Goal: Task Accomplishment & Management: Manage account settings

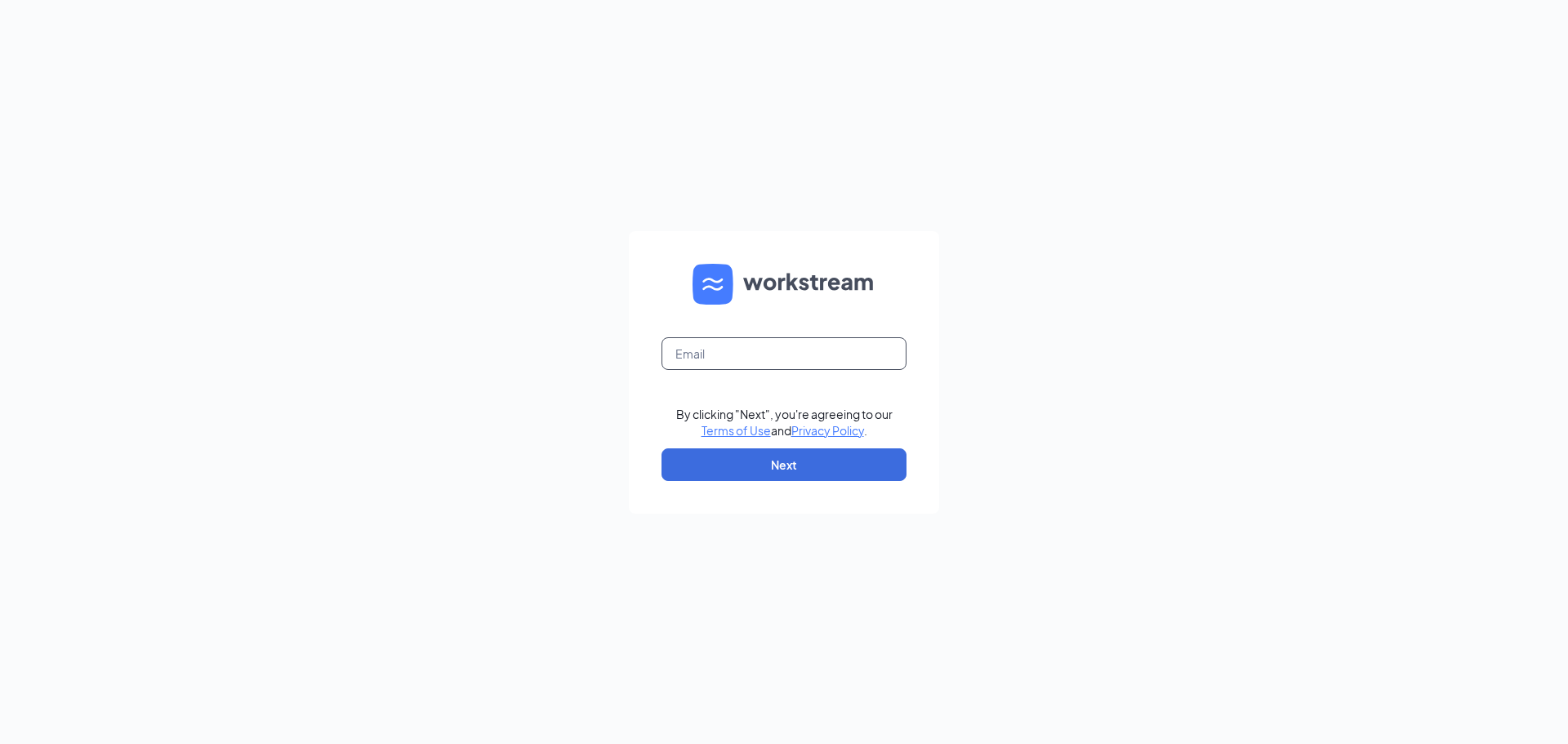
click at [733, 345] on input "text" at bounding box center [784, 353] width 245 height 32
type input "[PERSON_NAME][DOMAIN_NAME][EMAIL_ADDRESS][DOMAIN_NAME]"
click at [661, 448] on button "Next" at bounding box center [784, 463] width 245 height 32
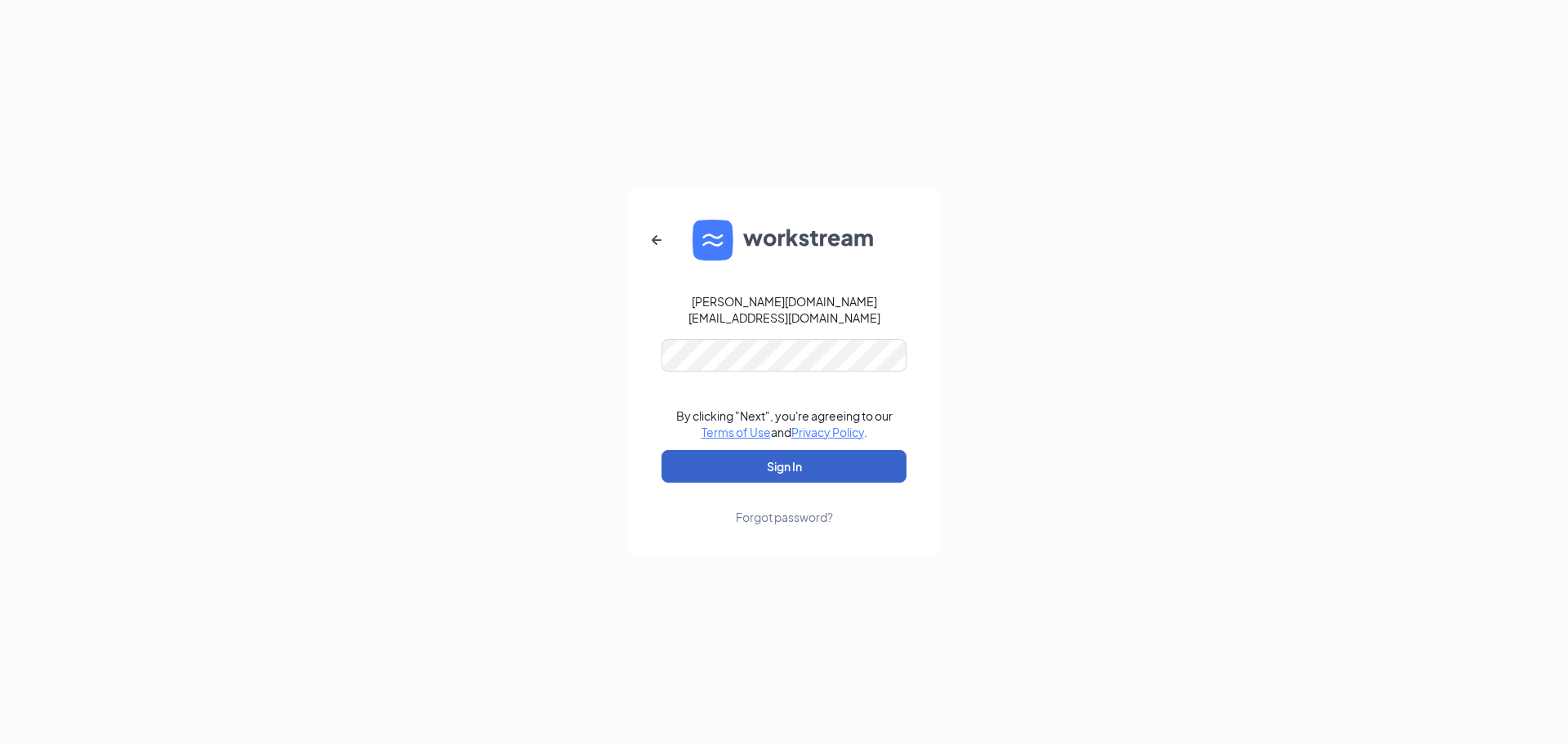
click at [789, 459] on button "Sign In" at bounding box center [784, 465] width 245 height 32
click at [794, 456] on button "Sign In" at bounding box center [784, 465] width 245 height 32
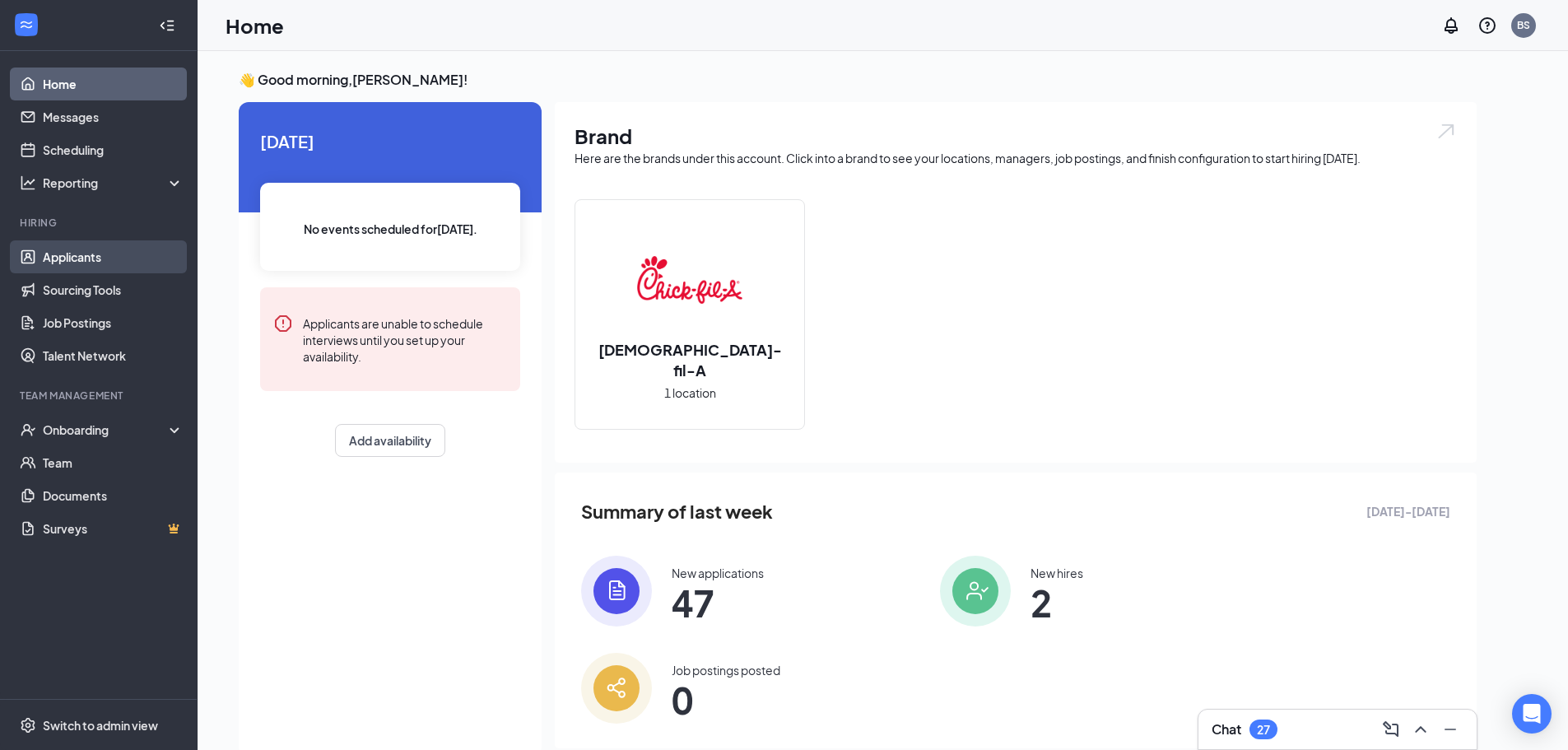
click at [97, 244] on link "Applicants" at bounding box center [112, 256] width 141 height 33
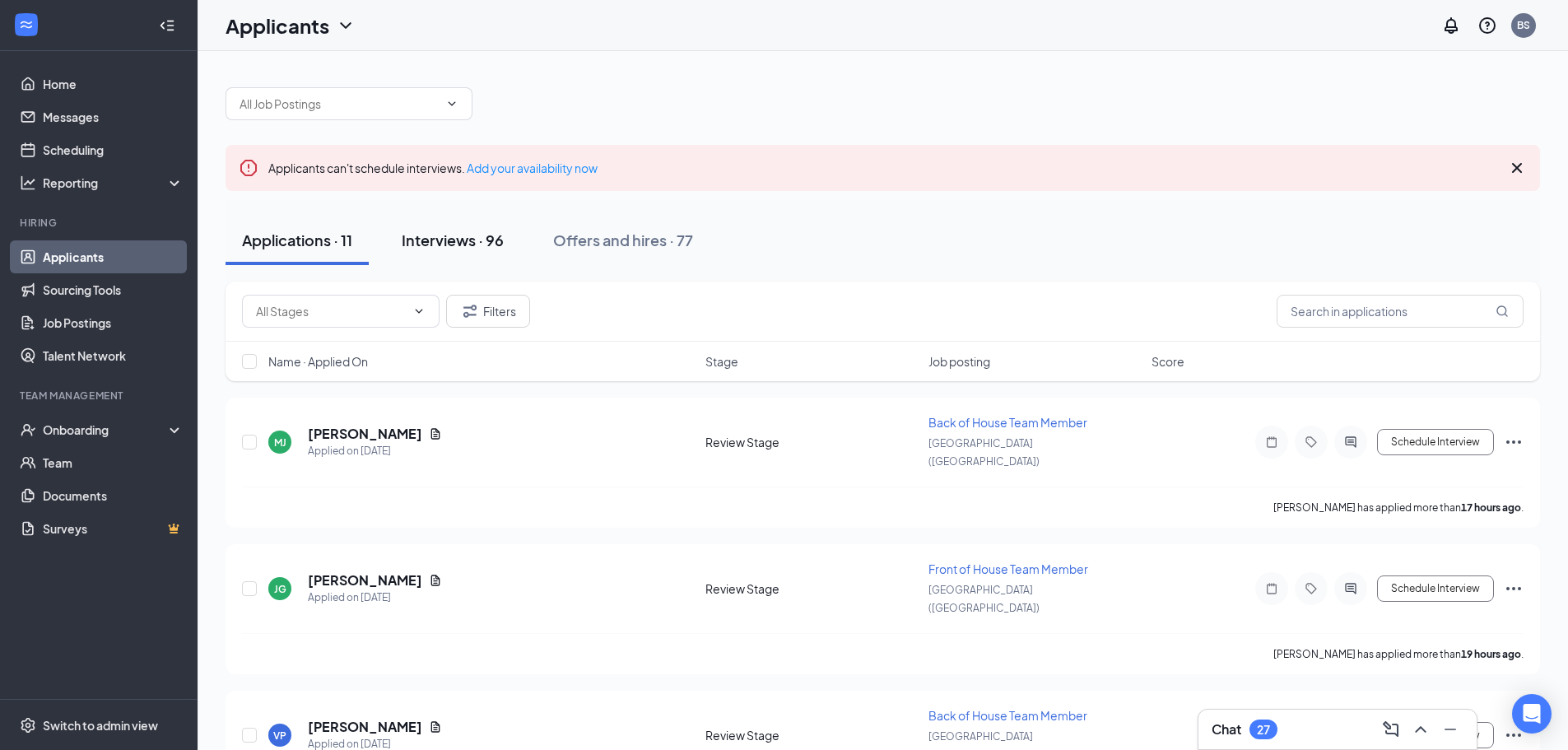
click at [483, 243] on div "Interviews · 96" at bounding box center [452, 239] width 102 height 21
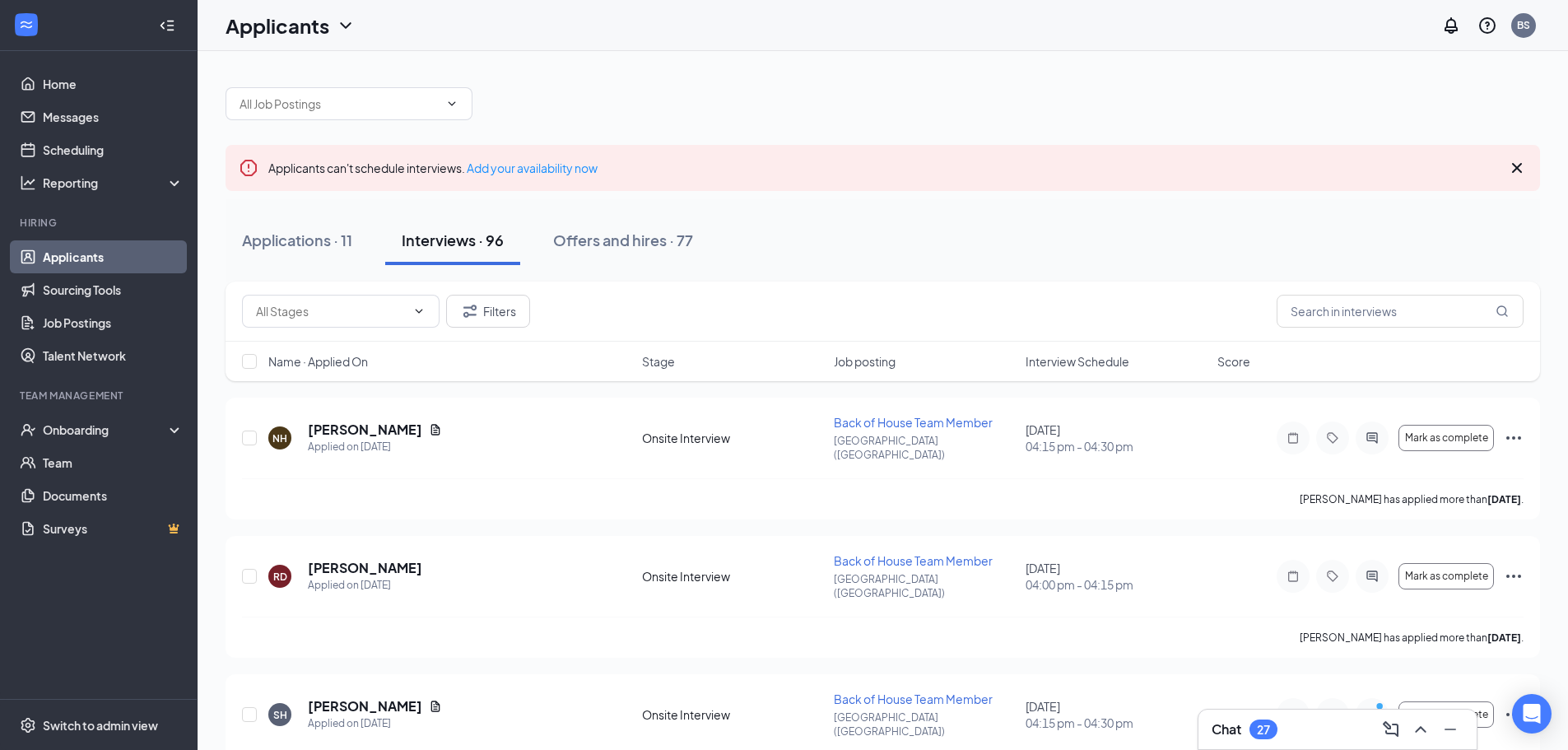
click at [122, 246] on link "Applicants" at bounding box center [112, 256] width 141 height 33
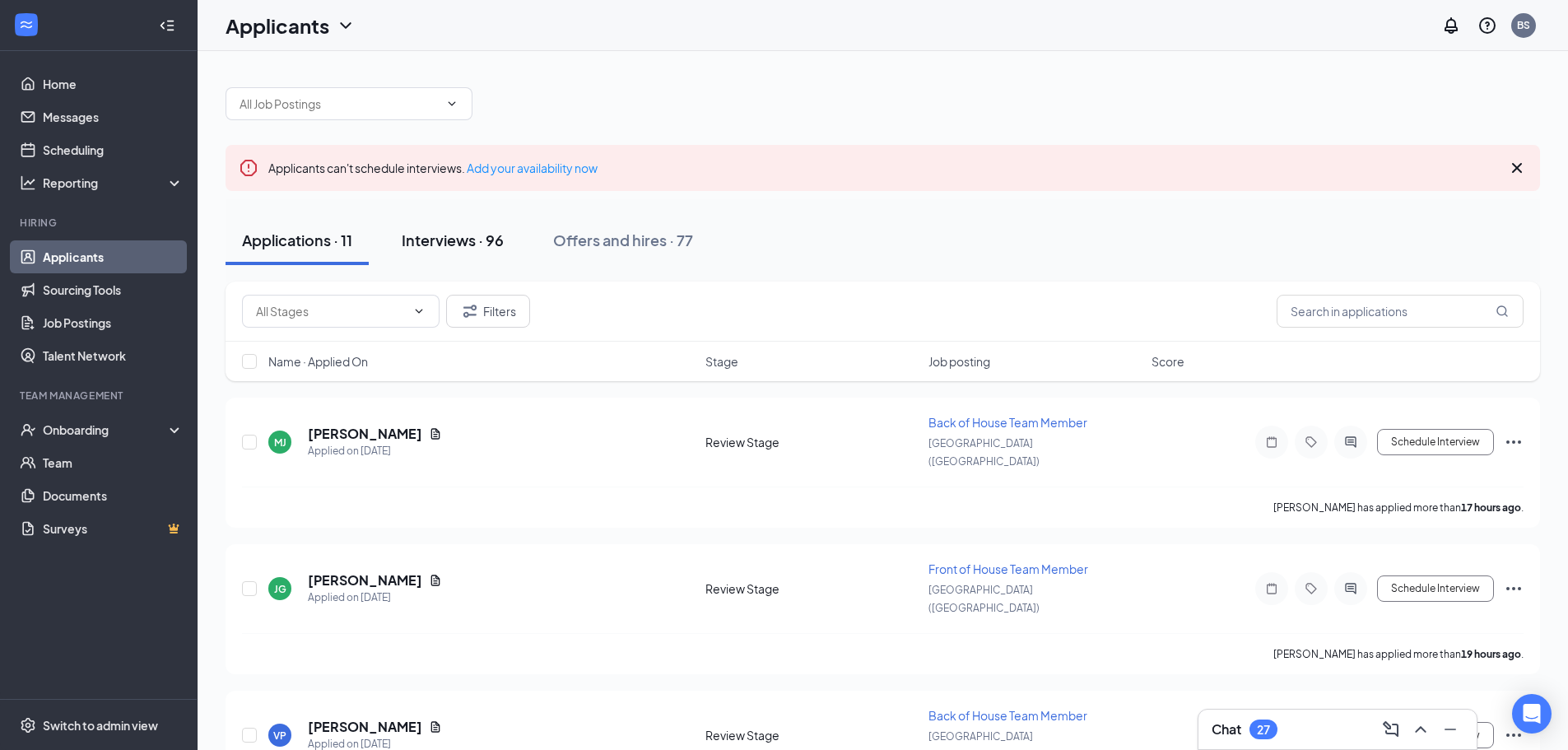
click at [457, 231] on div "Interviews · 96" at bounding box center [452, 239] width 102 height 21
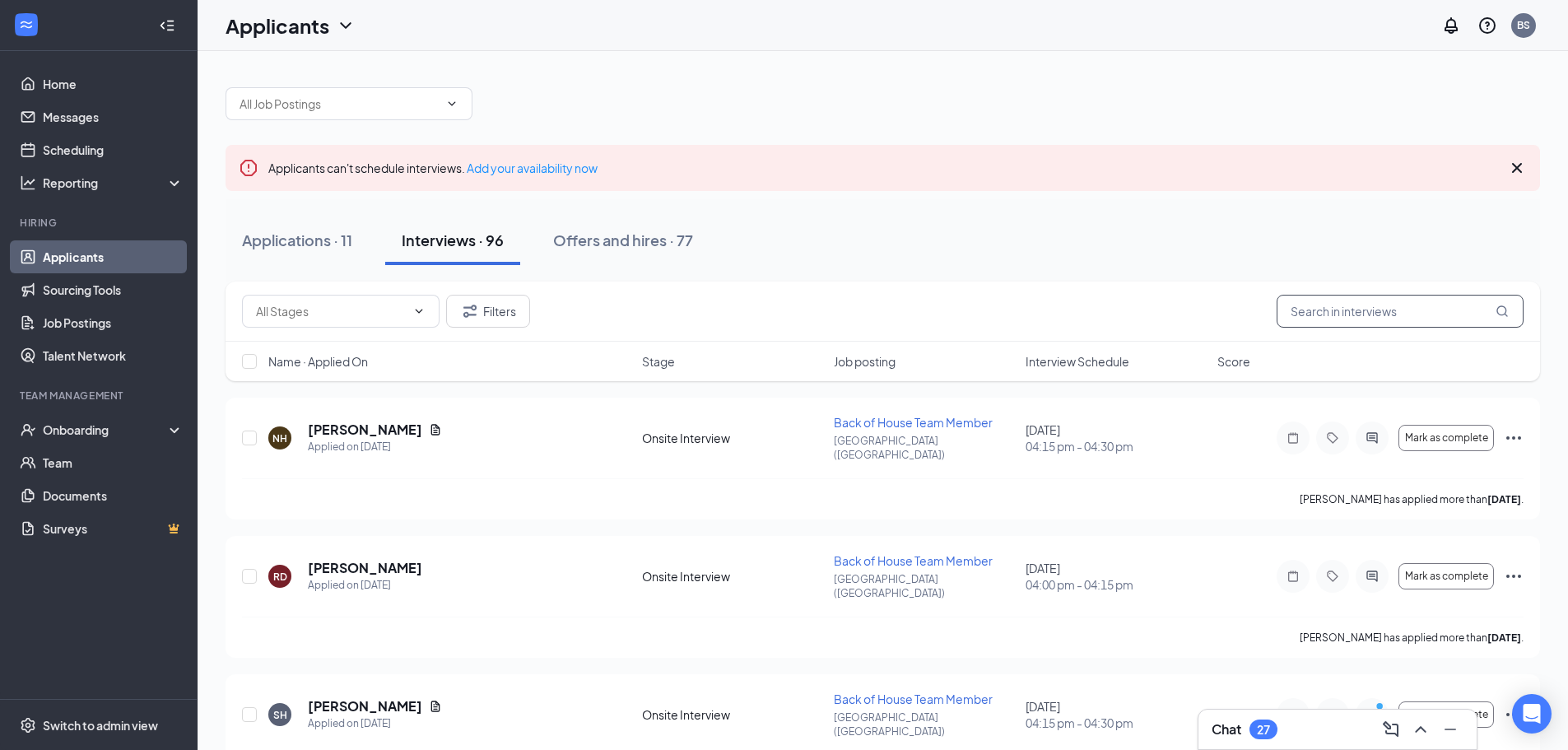
click at [1377, 311] on input "text" at bounding box center [1399, 310] width 246 height 33
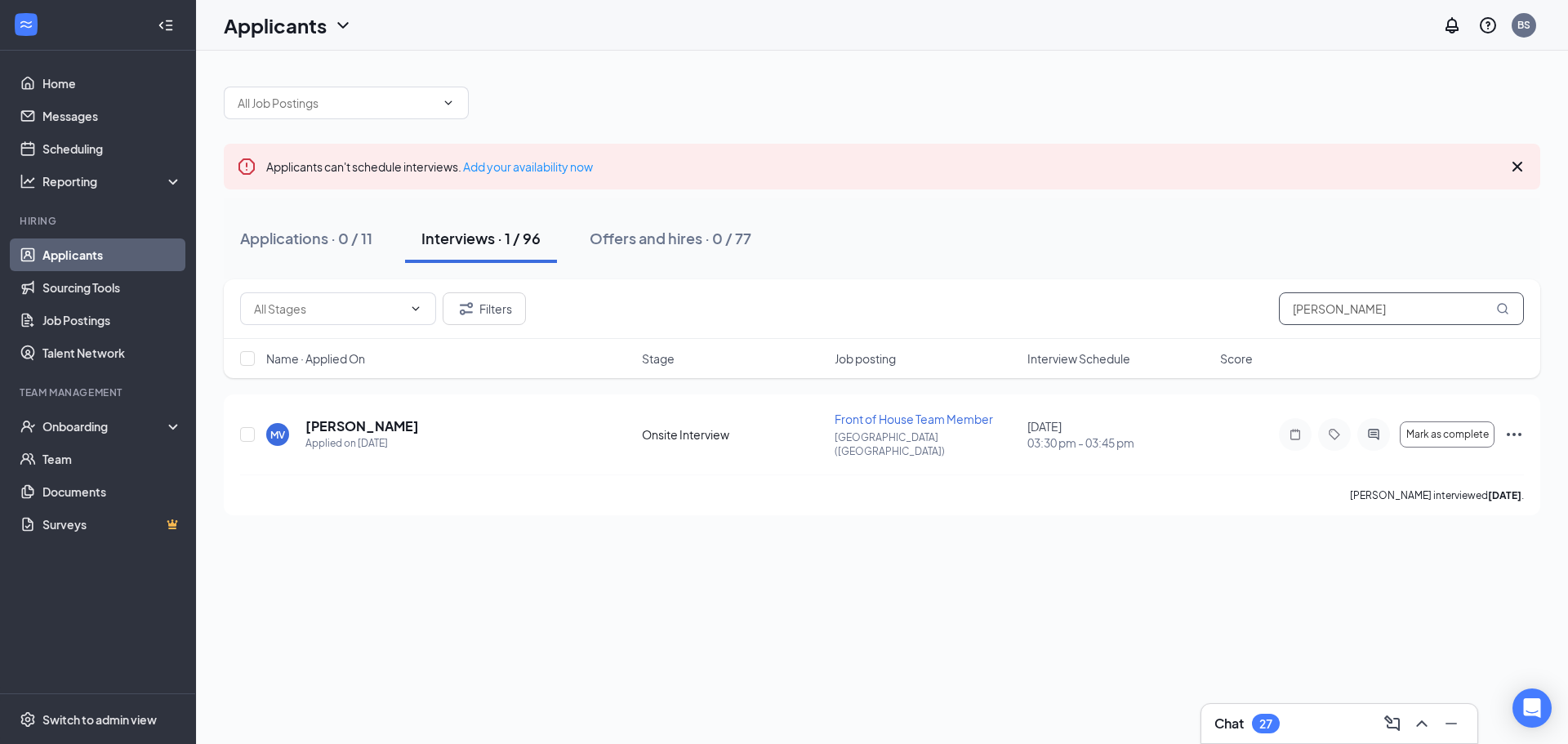
type input "Myla"
click at [362, 426] on h5 "Myla Ventre" at bounding box center [362, 426] width 113 height 18
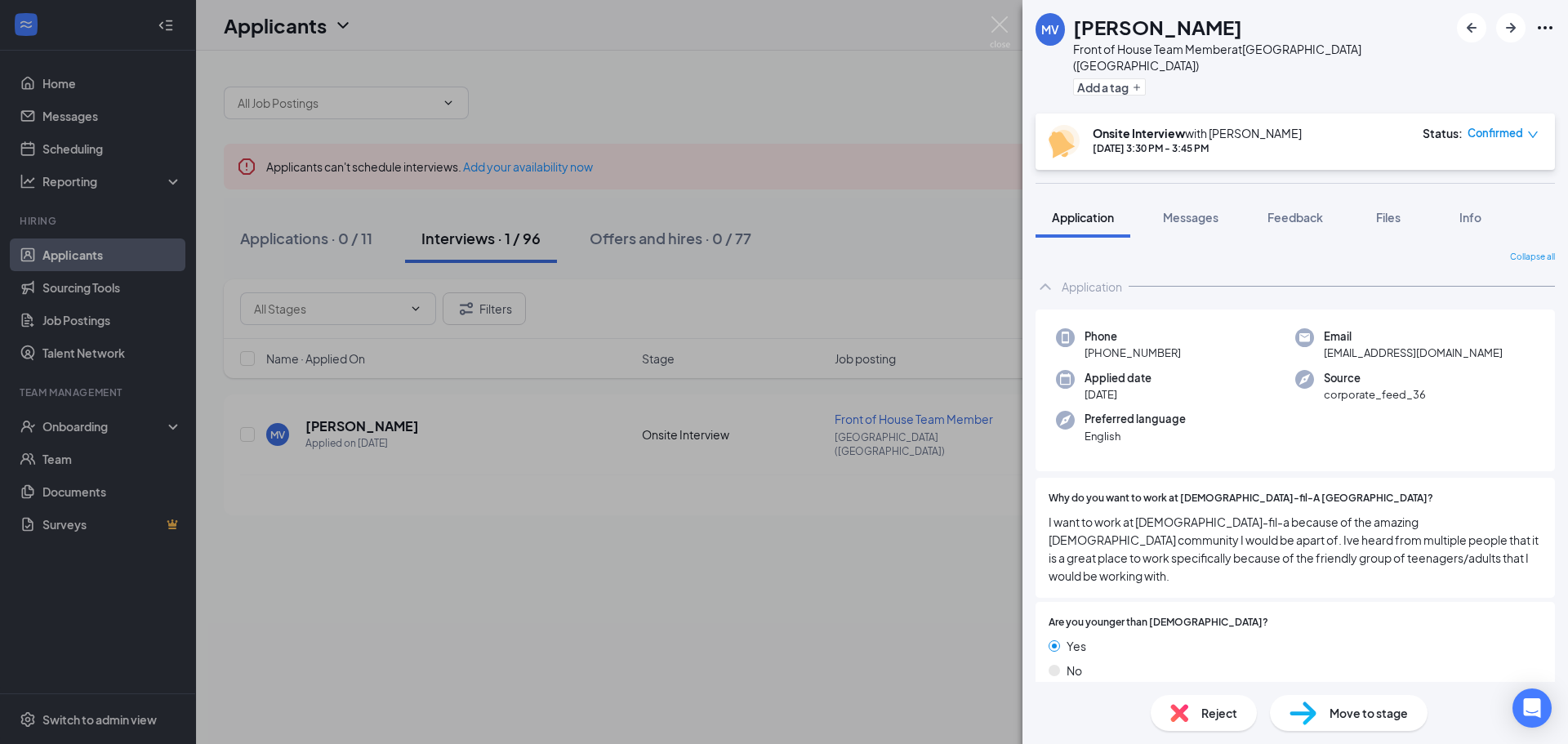
click at [928, 154] on div "MV Myla Ventre Front of House Team Member at Hamburg (NY) Add a tag Onsite Inte…" at bounding box center [784, 372] width 1568 height 744
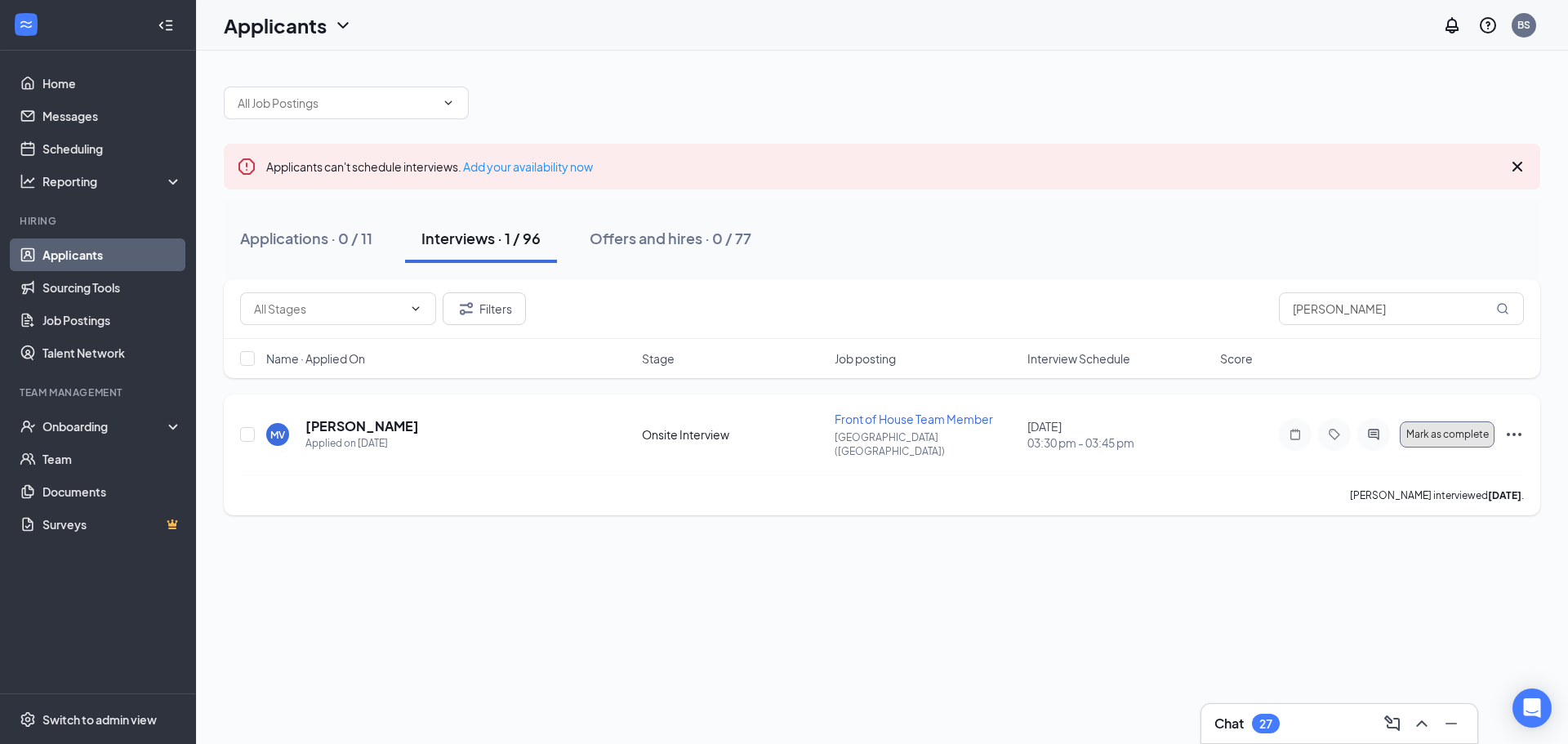
click at [1462, 428] on span "Mark as complete" at bounding box center [1448, 434] width 82 height 12
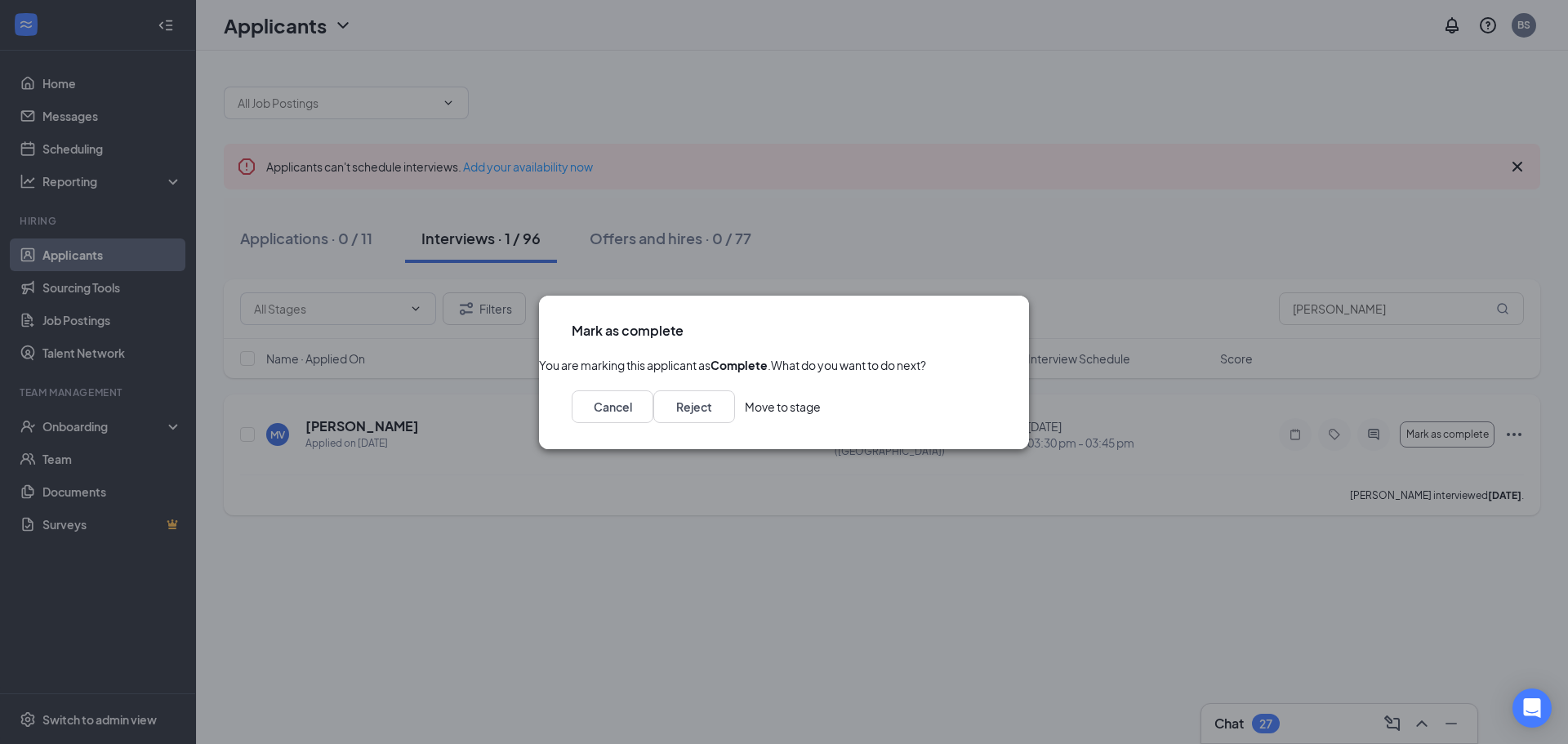
click at [821, 423] on button "Move to stage" at bounding box center [783, 406] width 76 height 32
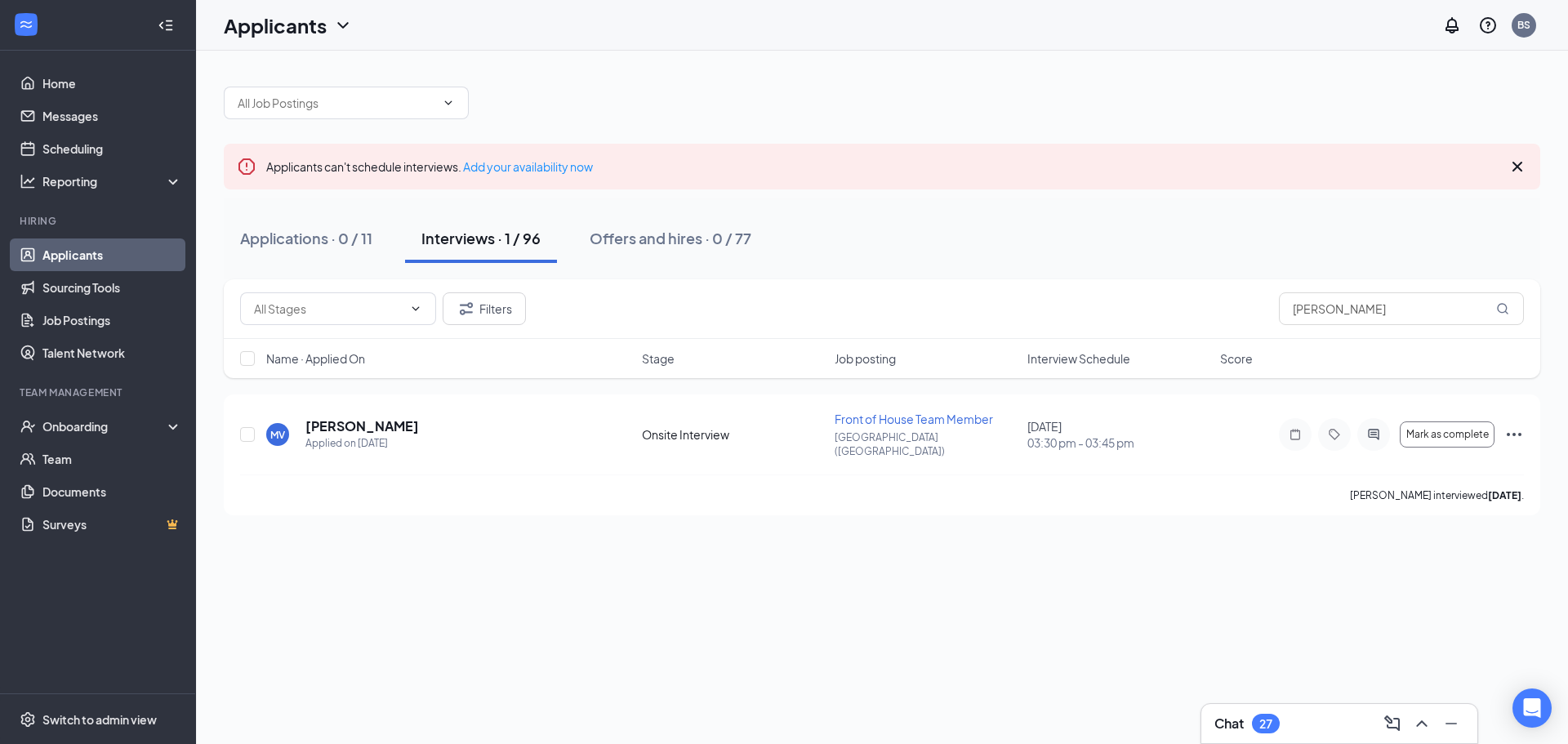
type input "Hiring Complete (final stage)"
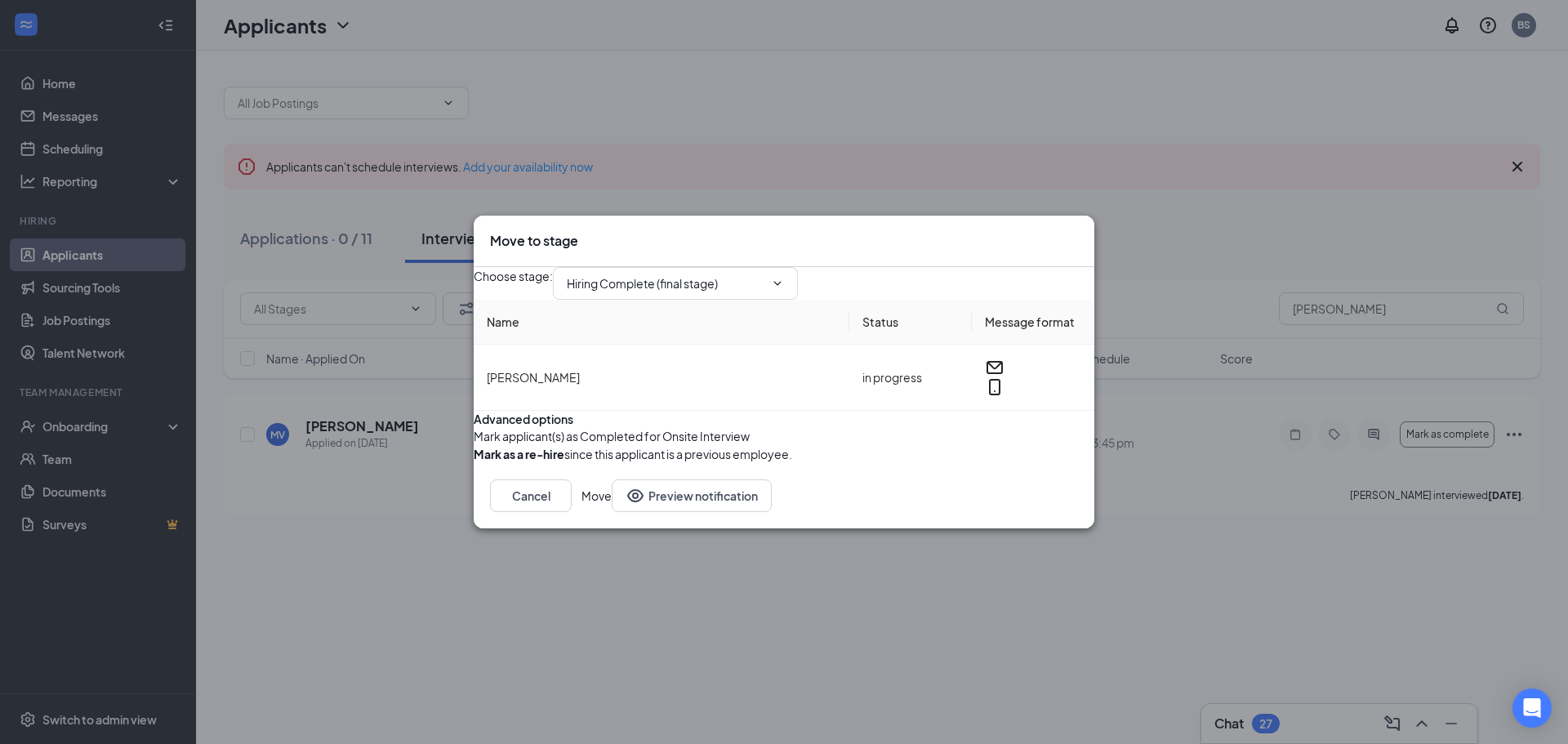
click at [611, 512] on button "Move" at bounding box center [596, 495] width 30 height 32
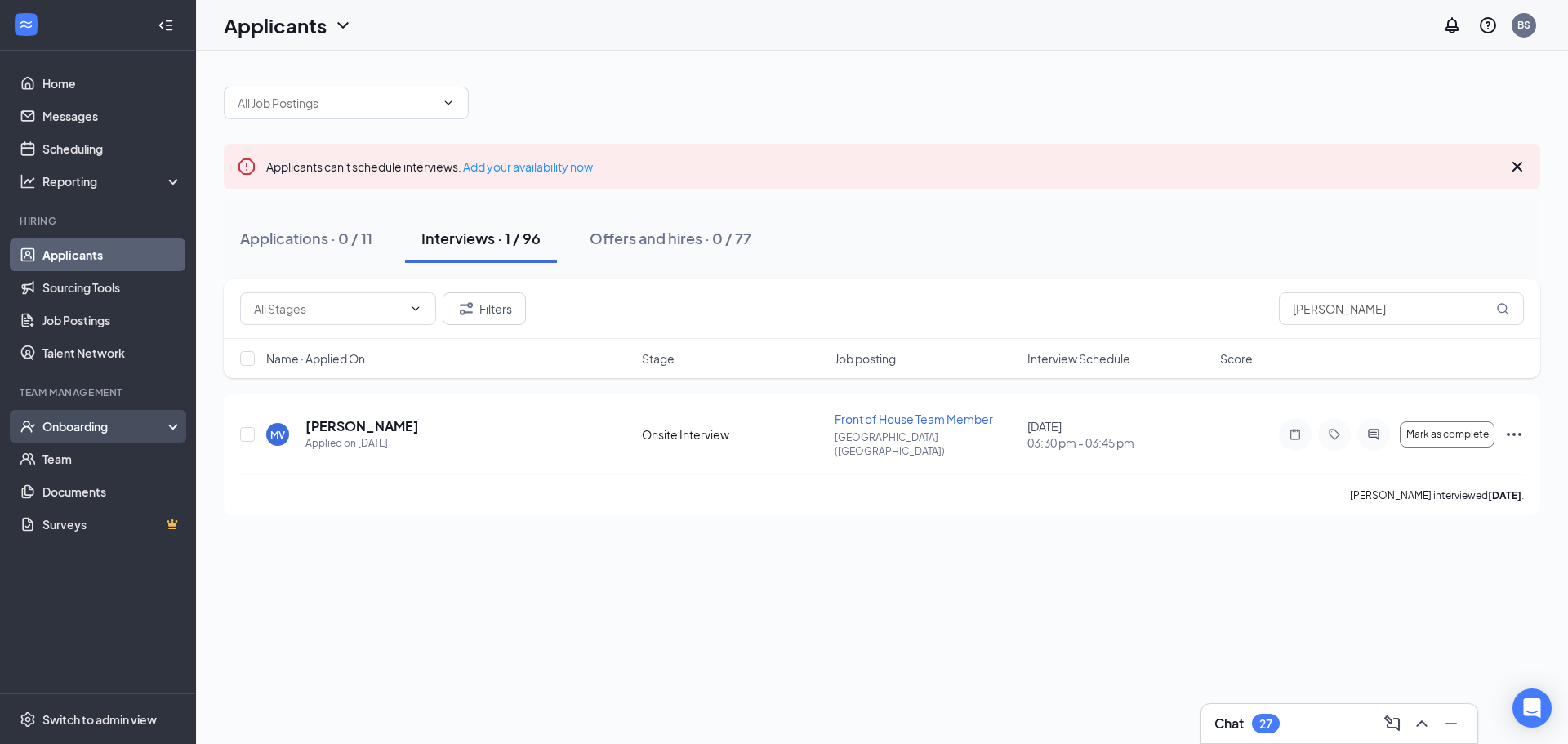
click at [108, 434] on div "Onboarding" at bounding box center [105, 426] width 126 height 17
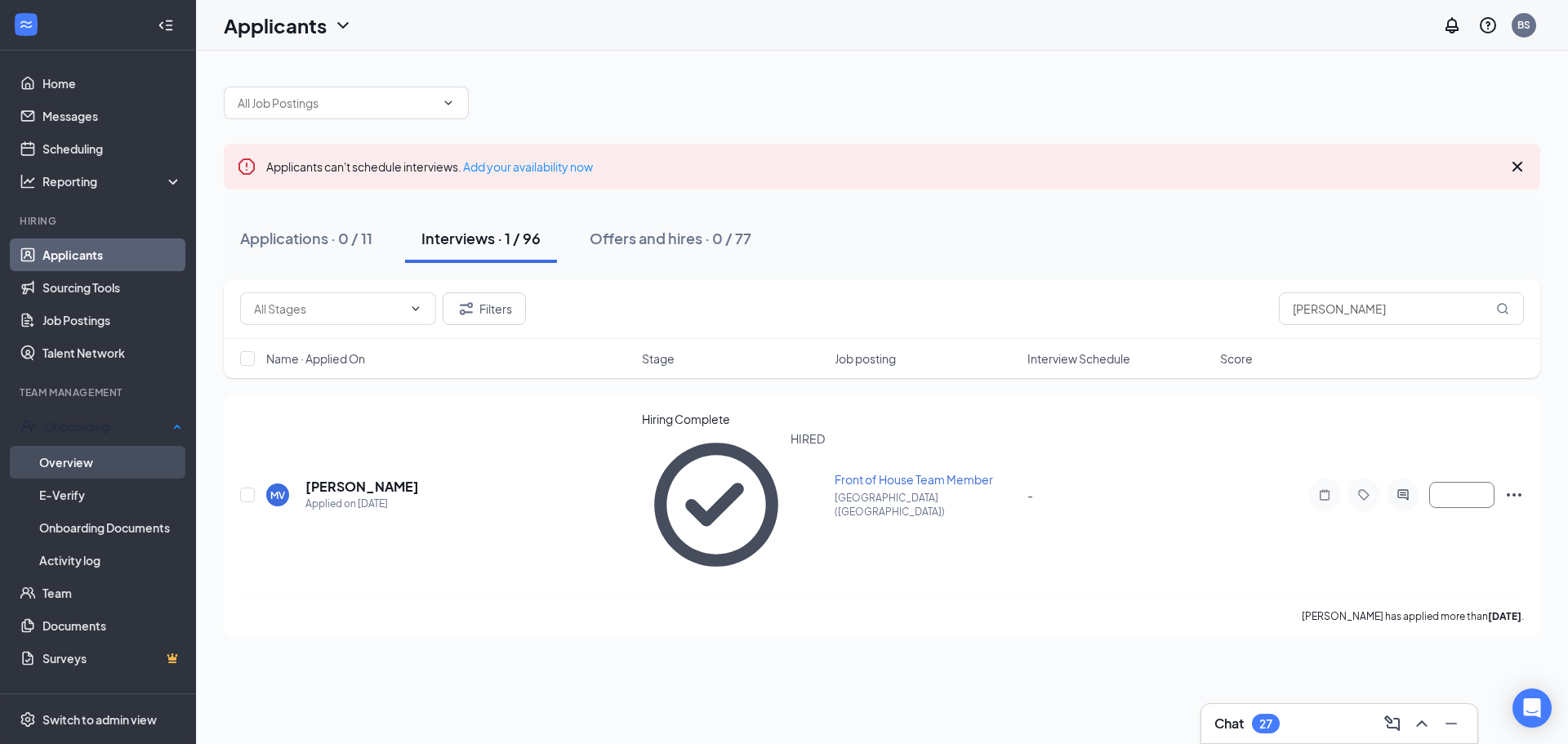
click at [109, 454] on link "Overview" at bounding box center [111, 461] width 143 height 32
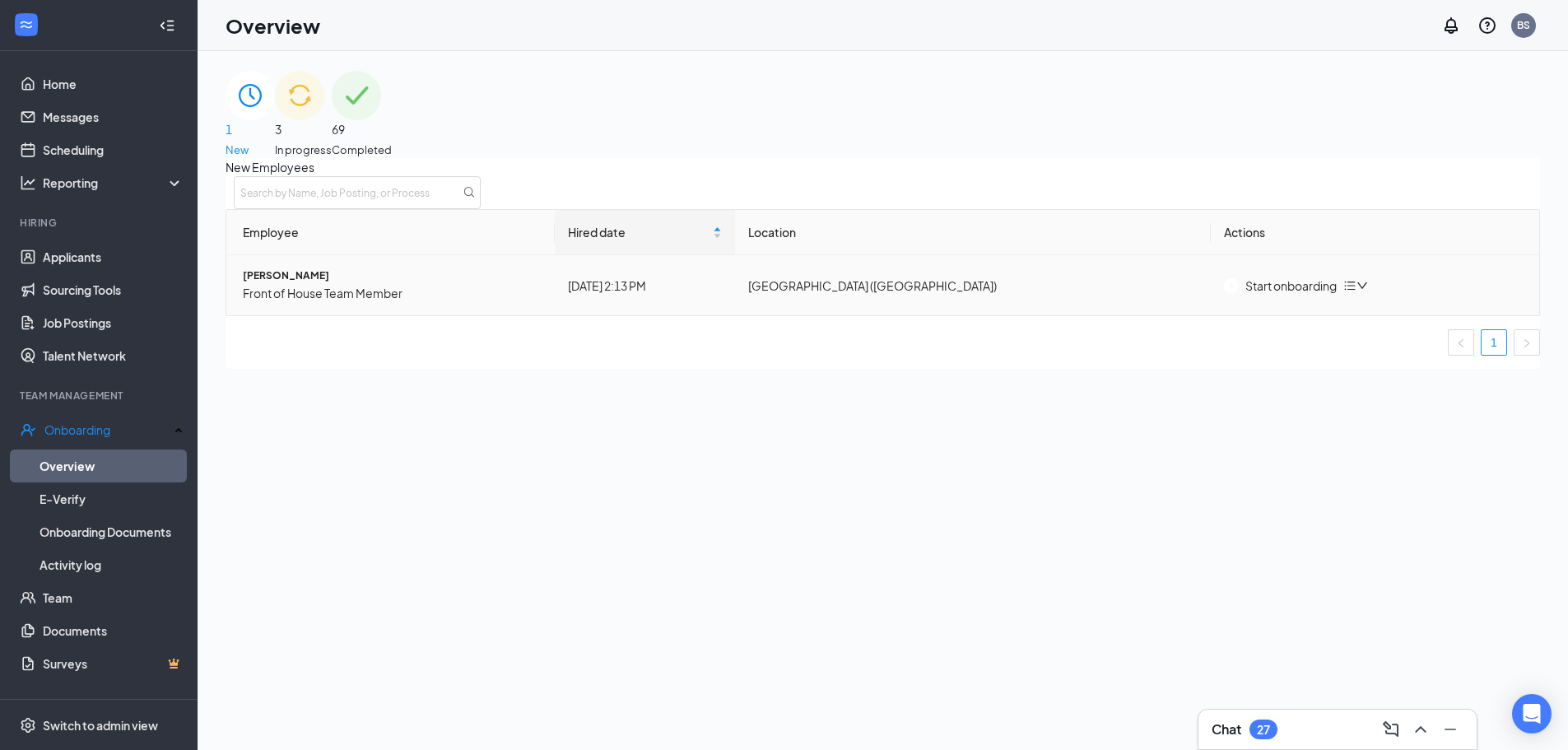
click at [1294, 295] on div "Start onboarding" at bounding box center [1280, 286] width 112 height 18
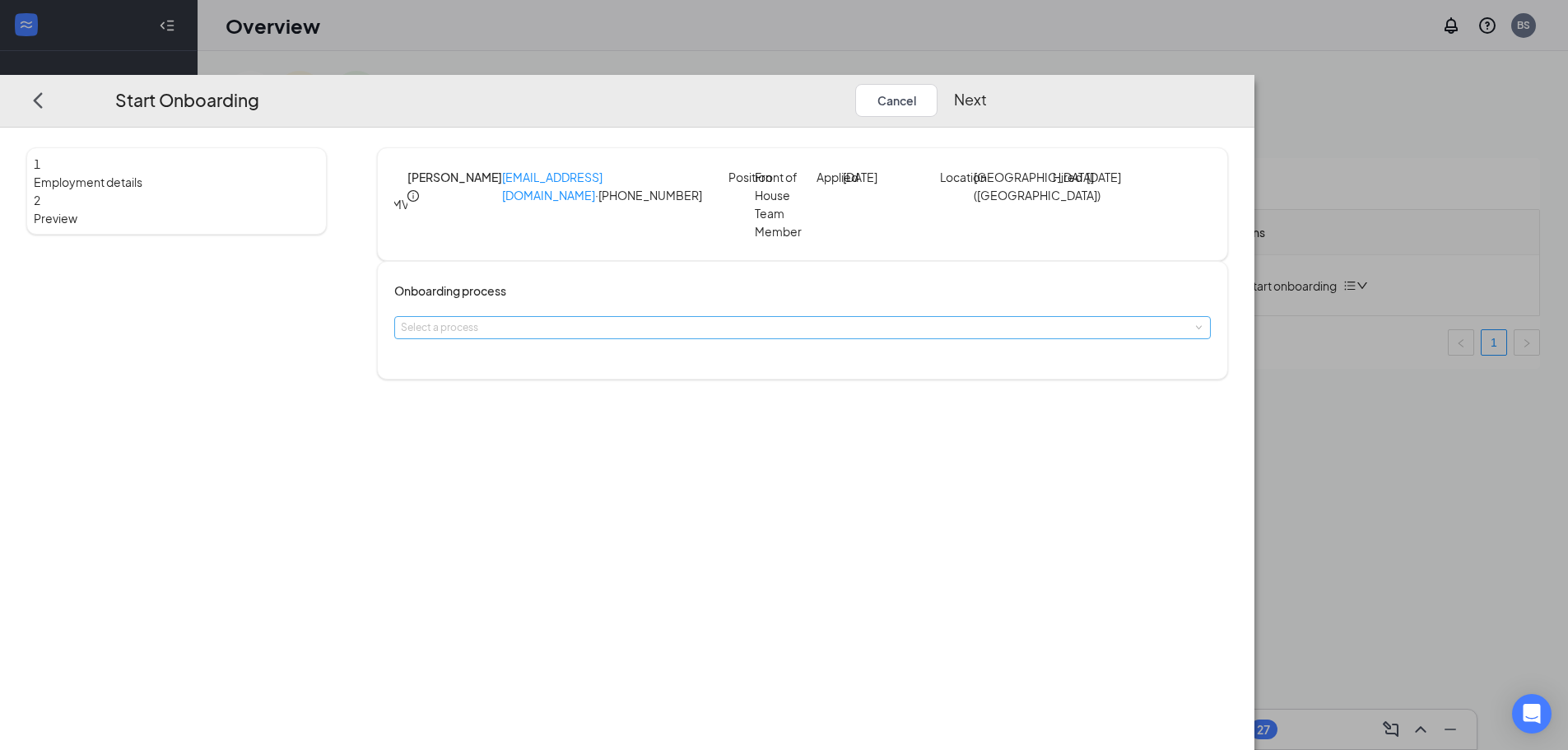
click at [661, 331] on div "Select a process" at bounding box center [798, 327] width 795 height 17
click at [579, 370] on span "Team Member" at bounding box center [590, 367] width 65 height 13
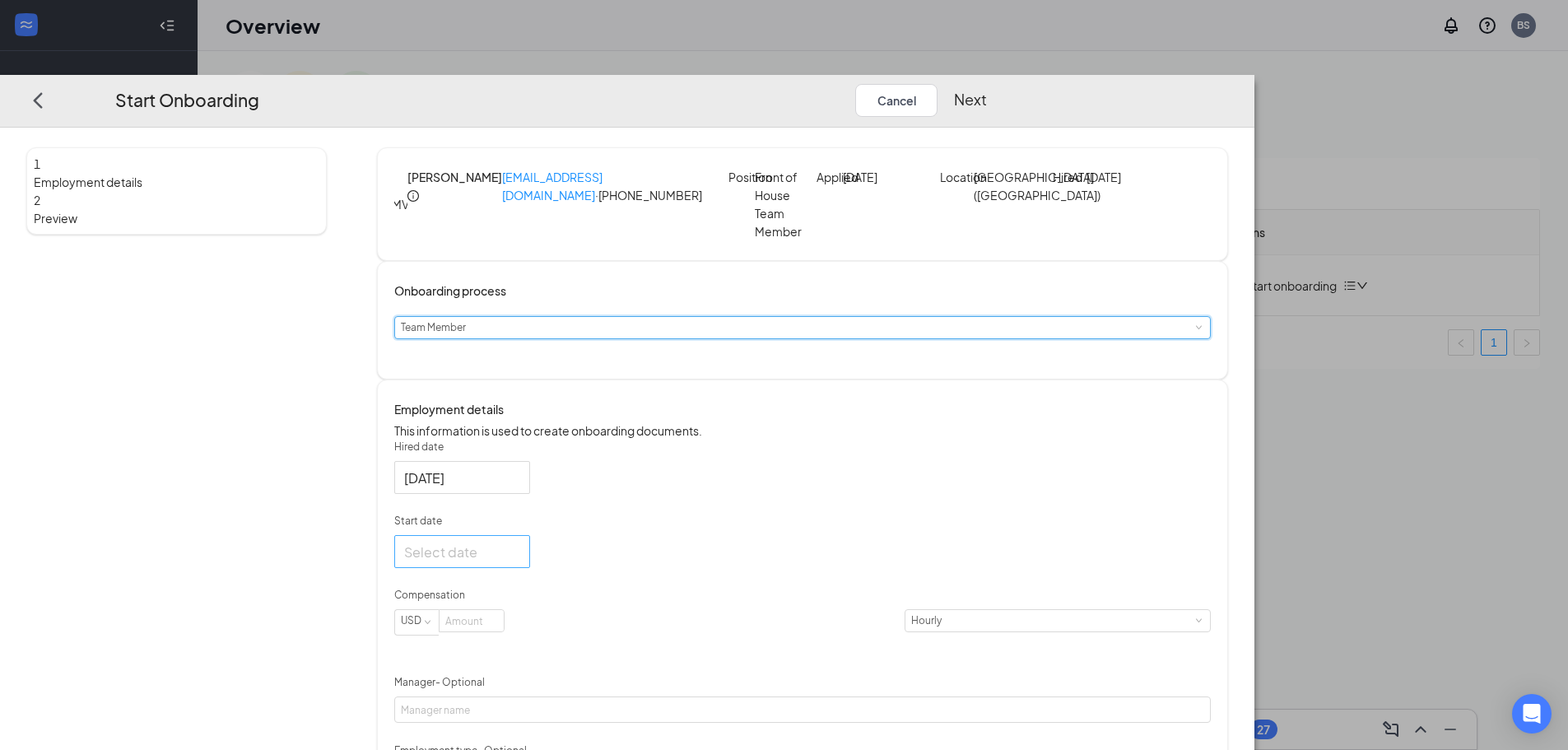
click at [530, 568] on div at bounding box center [462, 551] width 136 height 33
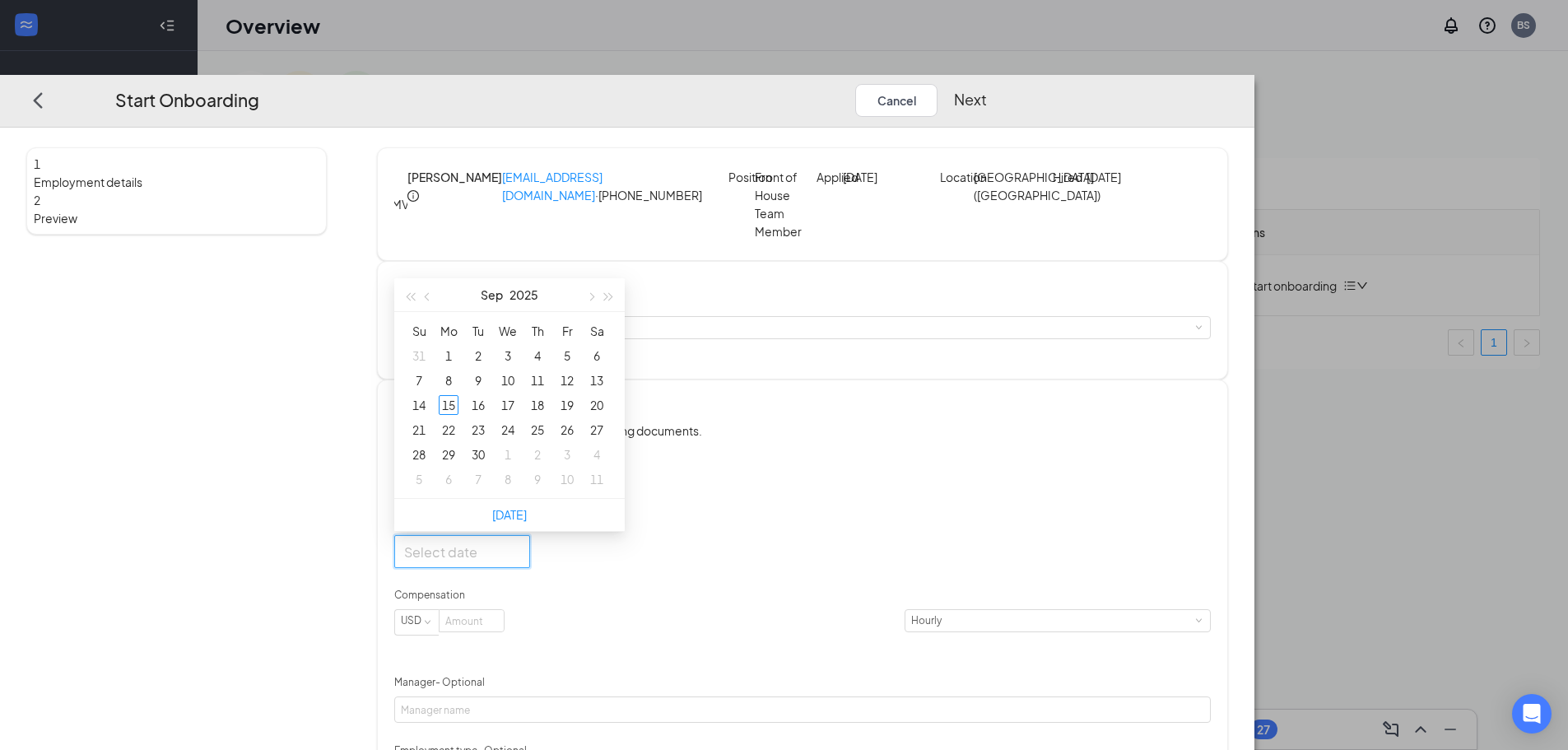
click at [520, 562] on div at bounding box center [462, 551] width 116 height 21
type input "Sep 18, 2025"
click at [547, 415] on div "18" at bounding box center [537, 405] width 20 height 20
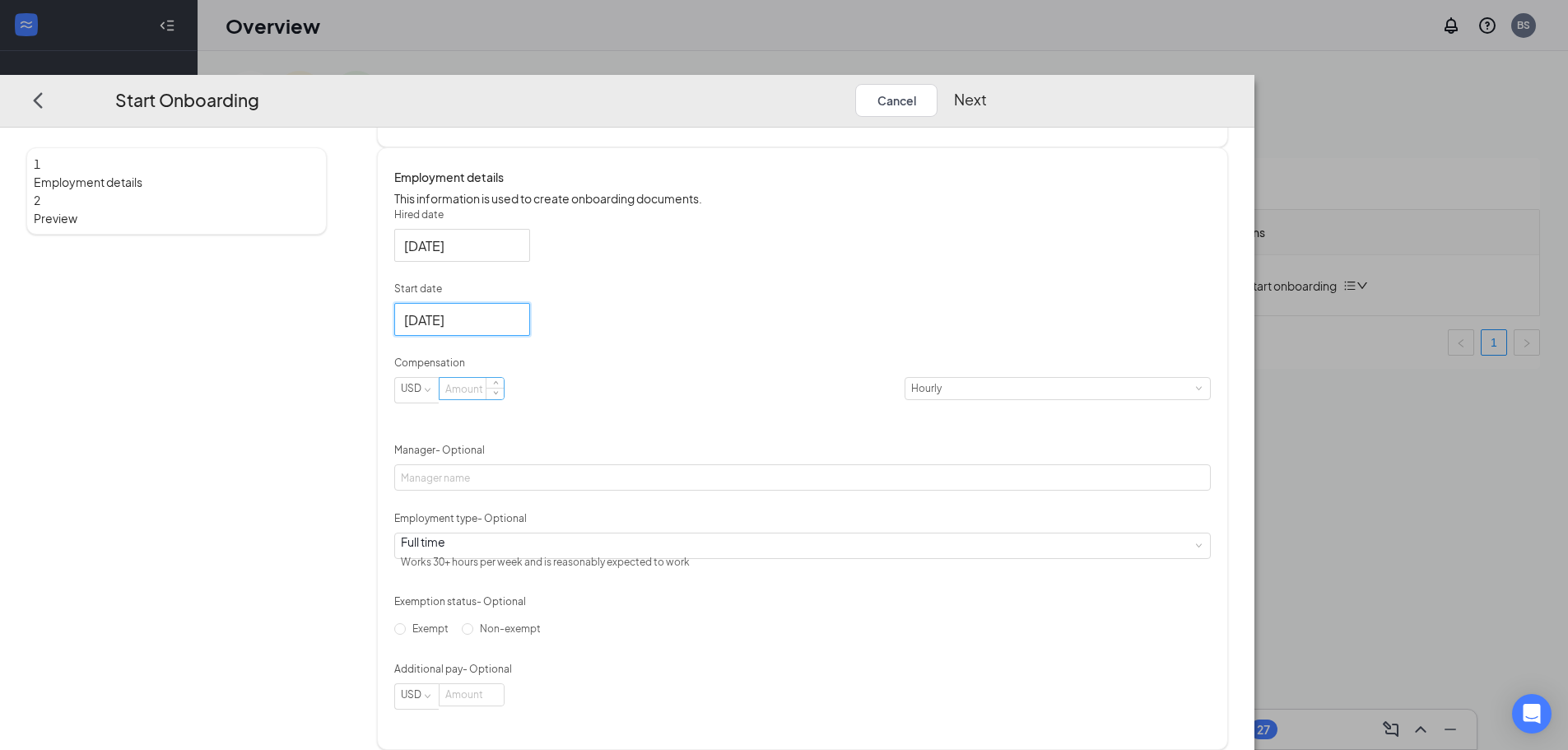
scroll to position [246, 0]
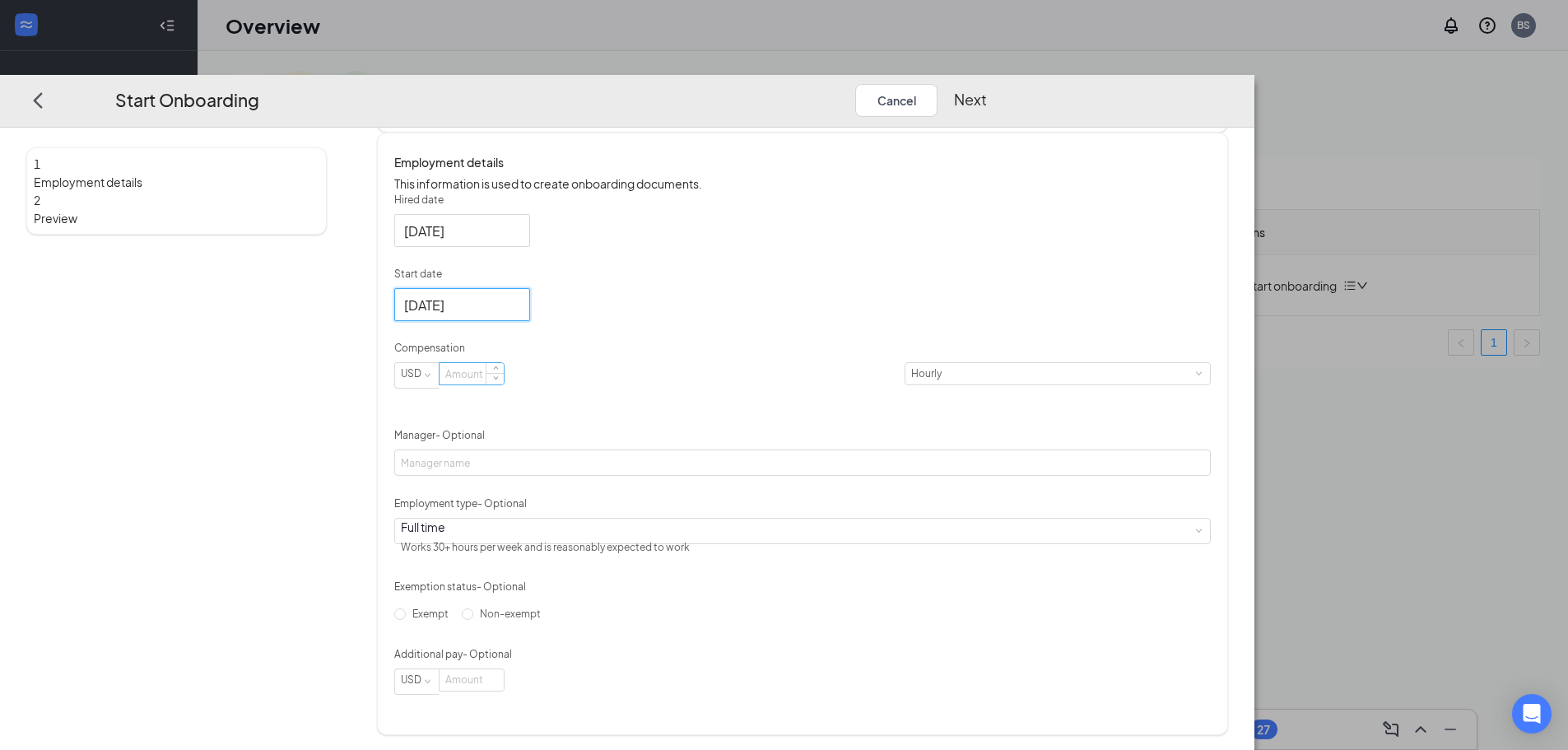
click at [504, 384] on input at bounding box center [471, 374] width 64 height 22
type input "16"
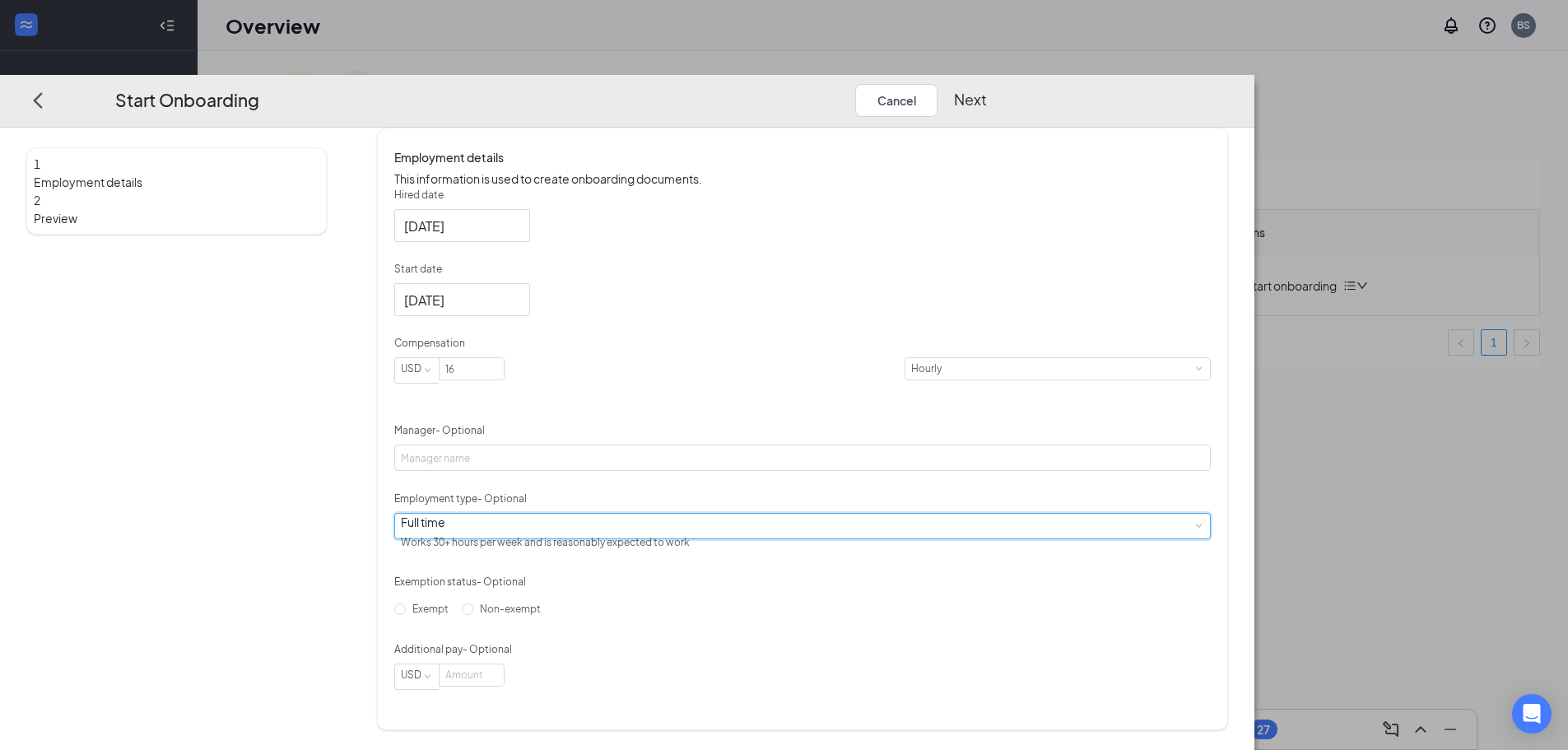
click at [611, 536] on div "Full time Works 30+ hours per week and is reasonably expected to work" at bounding box center [802, 525] width 803 height 25
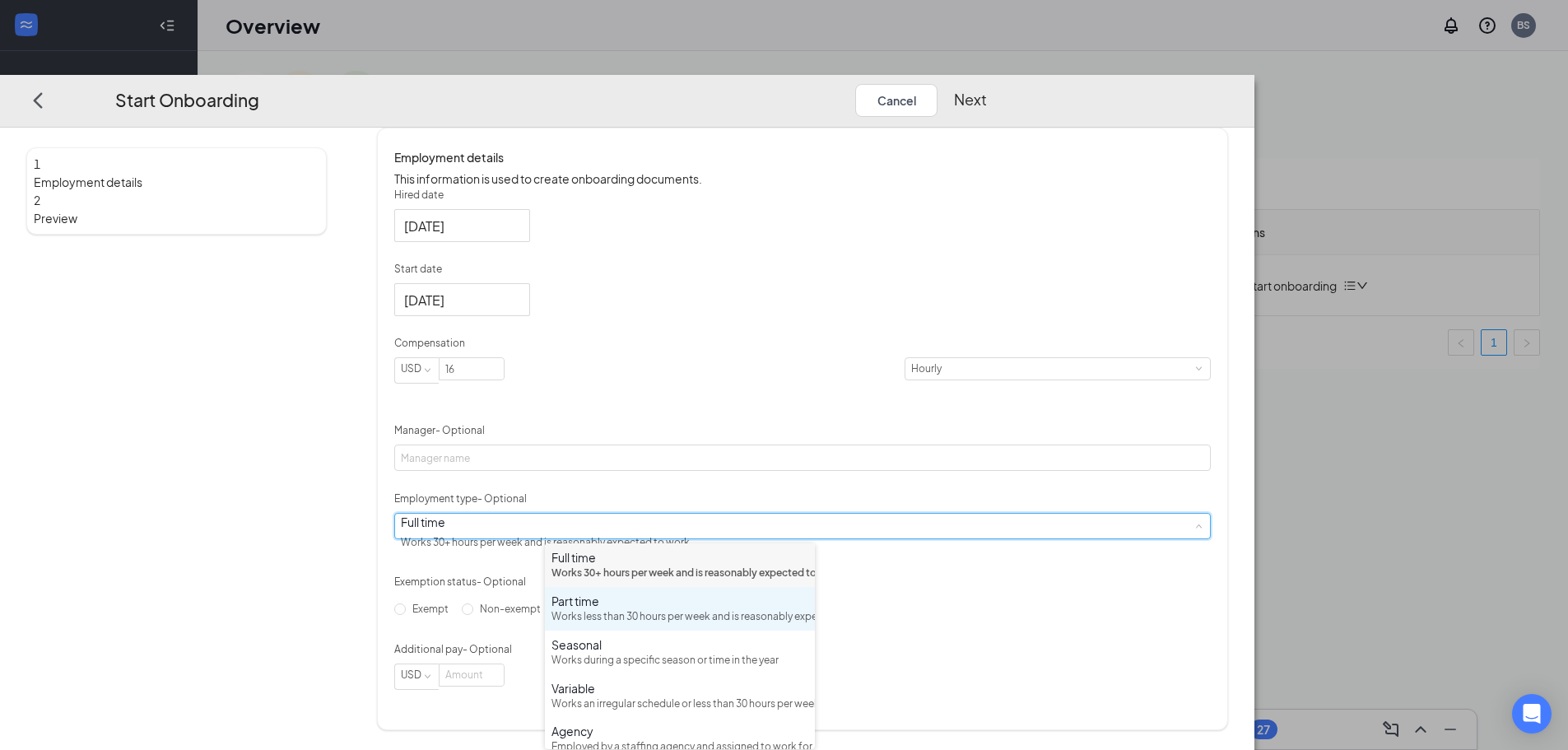
click at [607, 625] on div "Works less than 30 hours per week and is reasonably expected to work" at bounding box center [679, 617] width 257 height 16
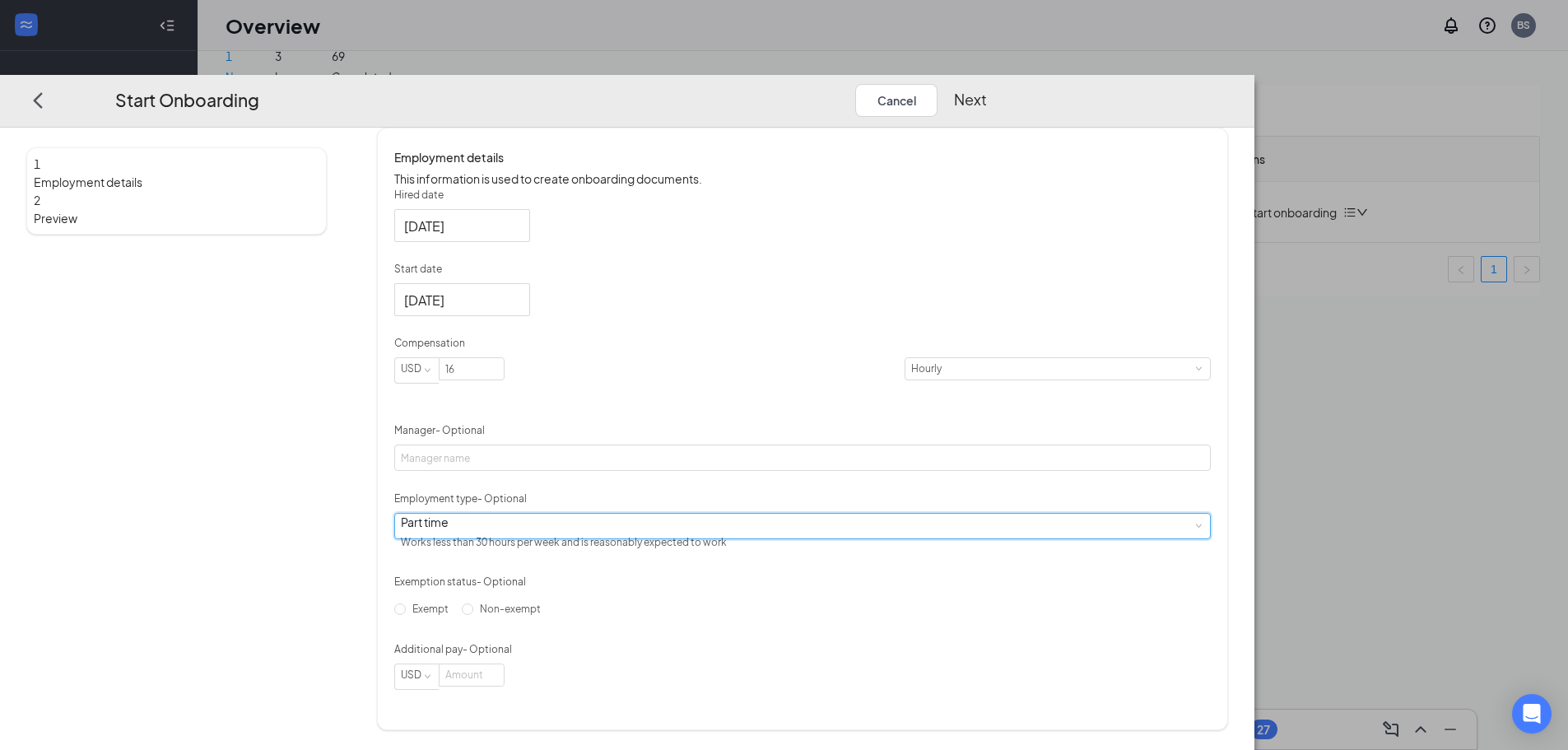
scroll to position [74, 0]
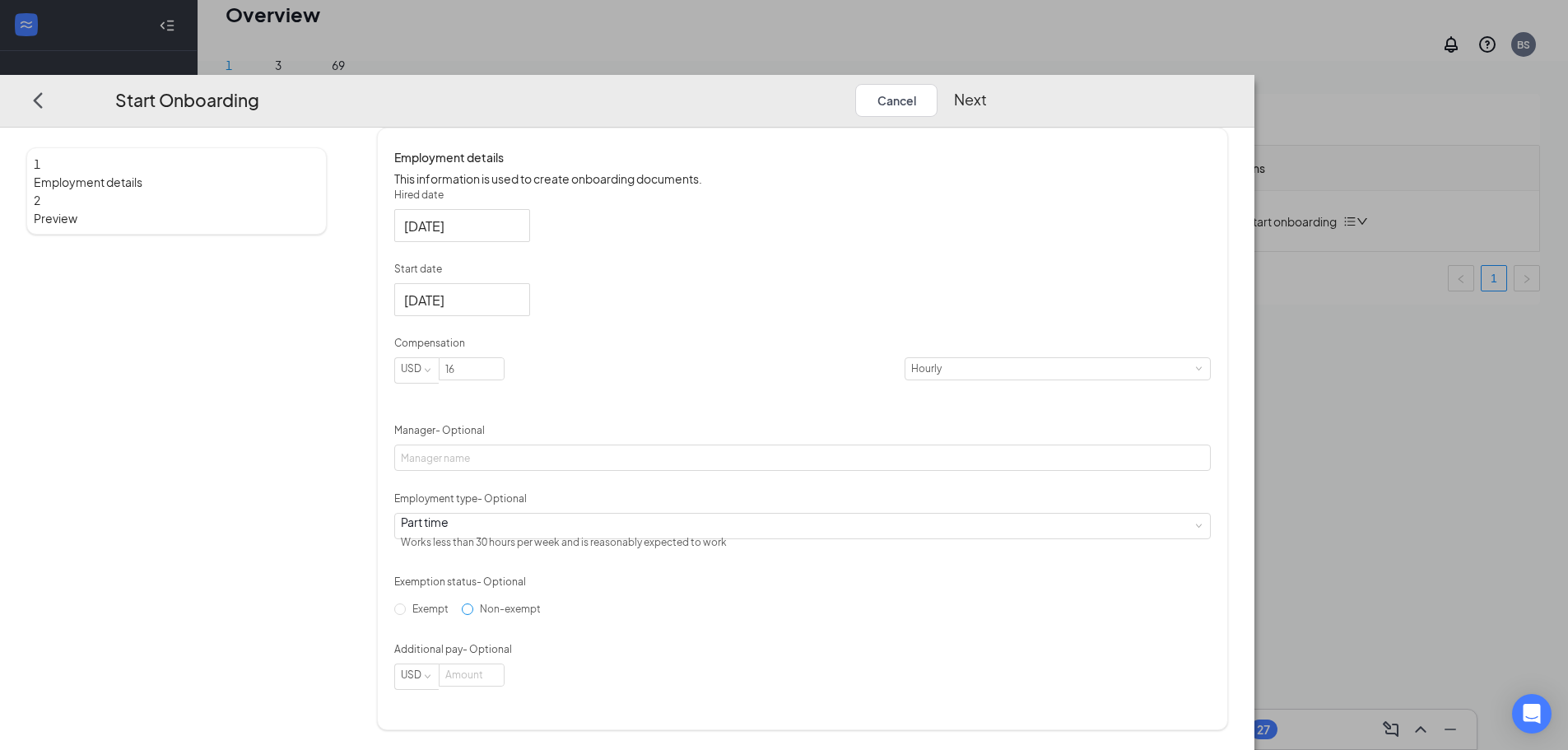
click at [547, 612] on label "Non-exempt" at bounding box center [504, 609] width 86 height 27
click at [473, 612] on input "Non-exempt" at bounding box center [467, 609] width 12 height 12
radio input "true"
click at [987, 84] on button "Next" at bounding box center [970, 100] width 33 height 33
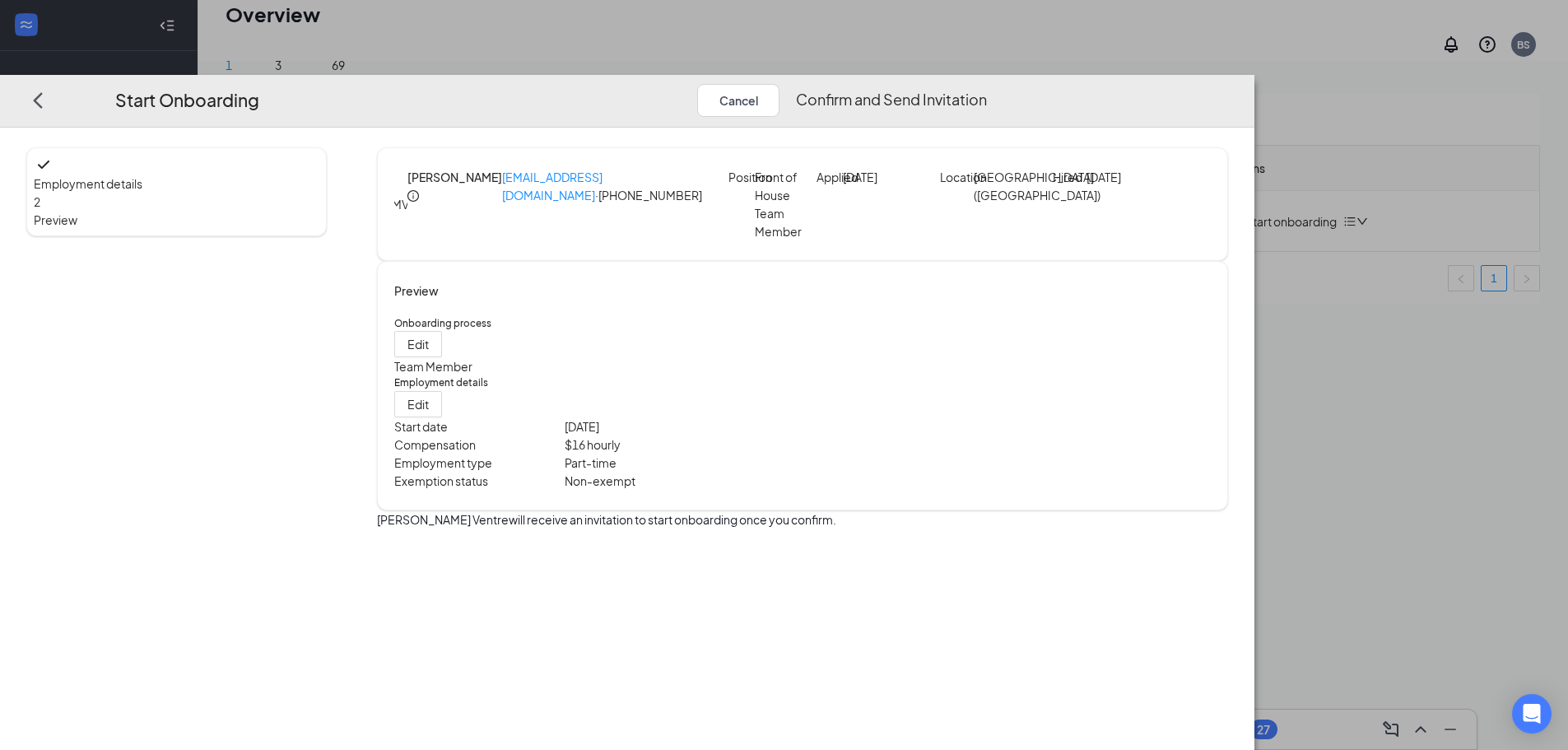
scroll to position [0, 0]
click at [987, 84] on button "Confirm and Send Invitation" at bounding box center [891, 100] width 191 height 33
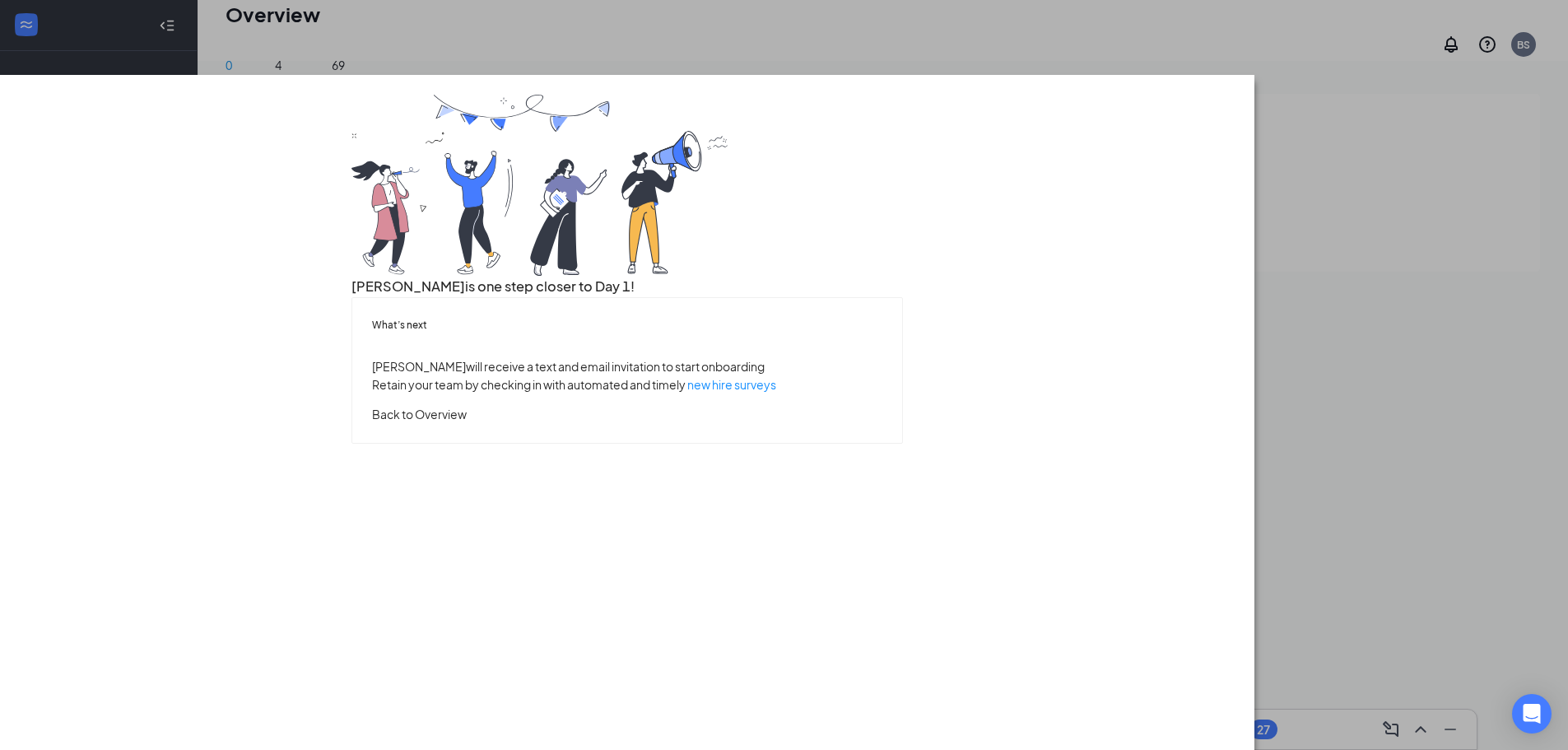
click at [466, 423] on button "Back to Overview" at bounding box center [419, 414] width 95 height 18
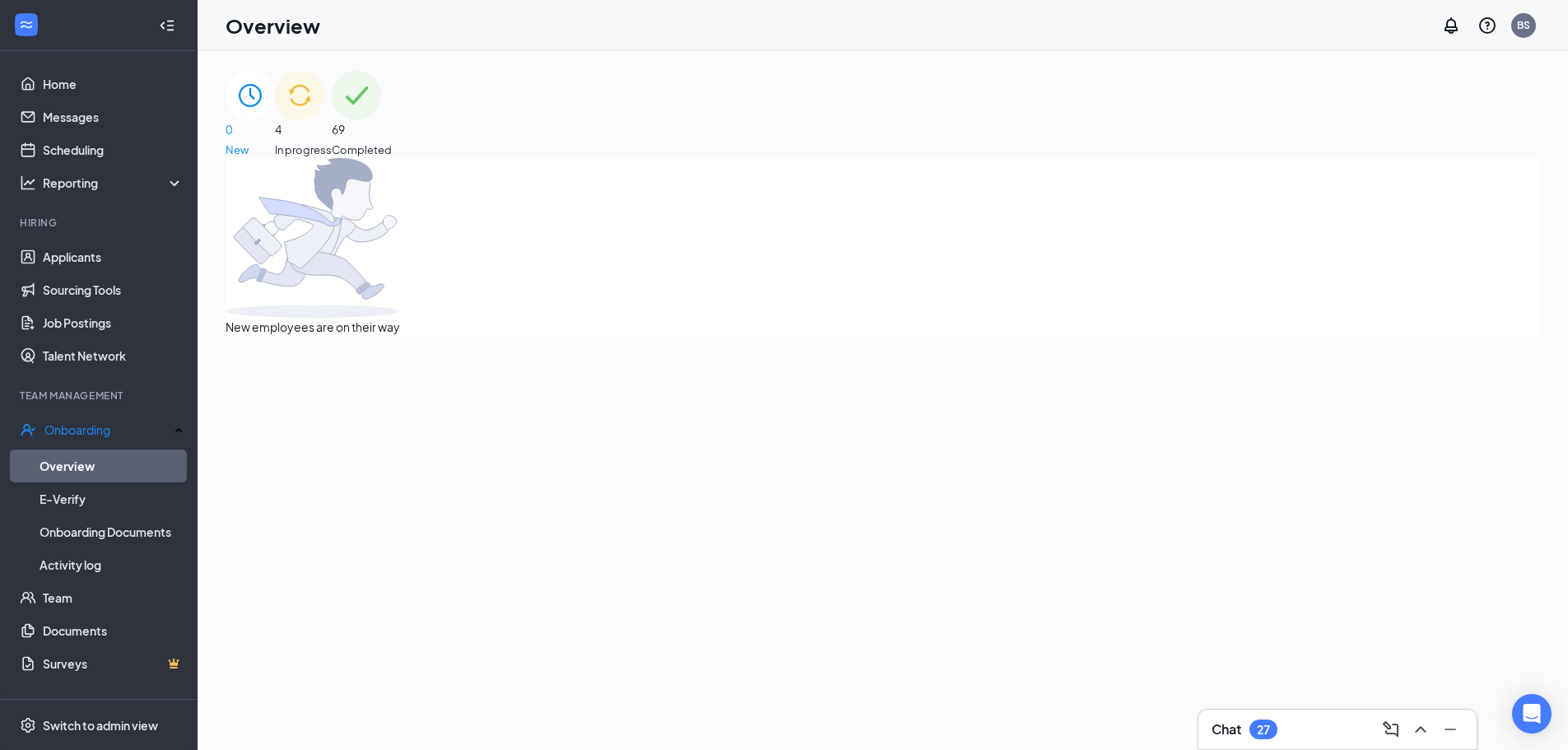
click at [331, 143] on div "4 In progress" at bounding box center [304, 114] width 57 height 88
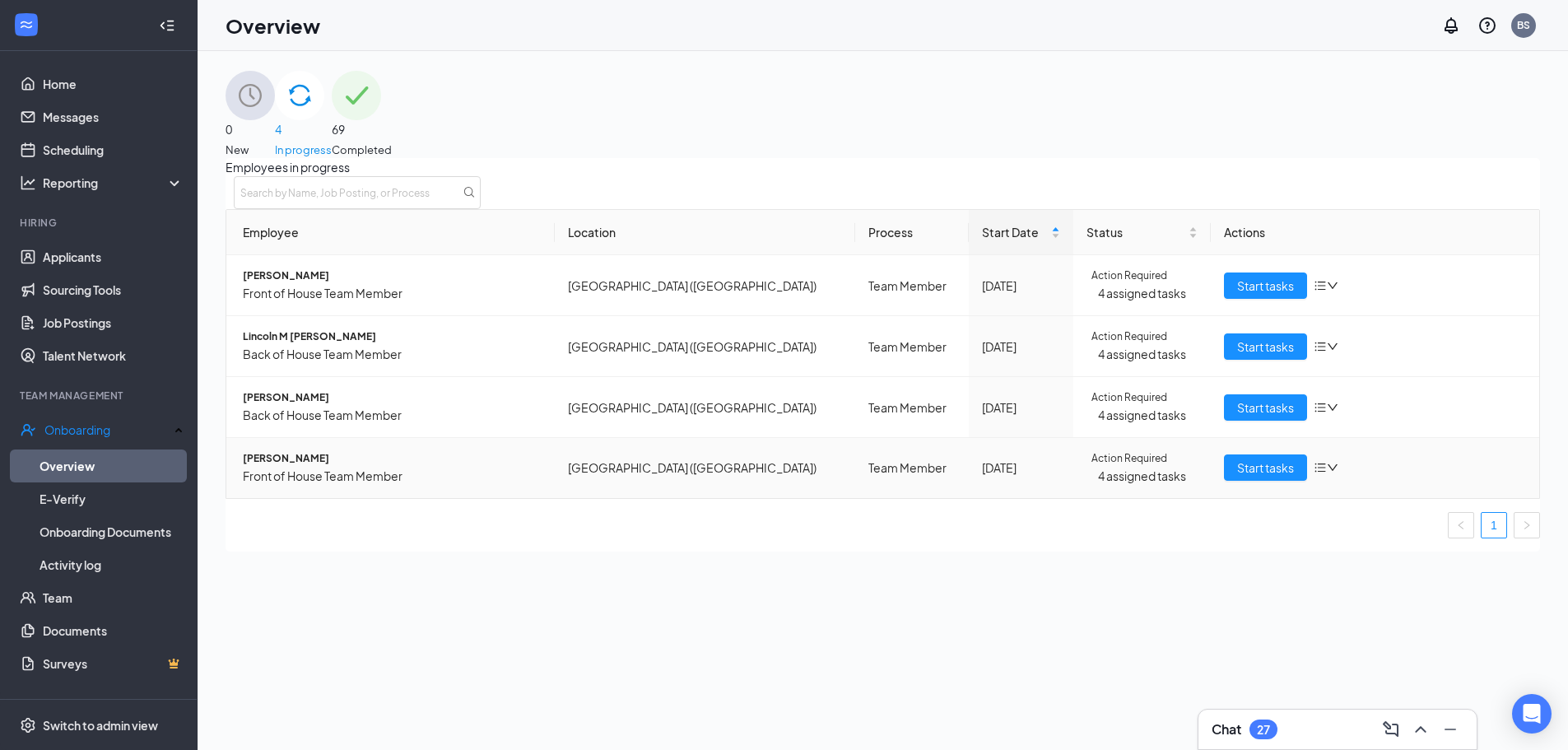
click at [285, 466] on span "Myla Ventre" at bounding box center [391, 459] width 299 height 16
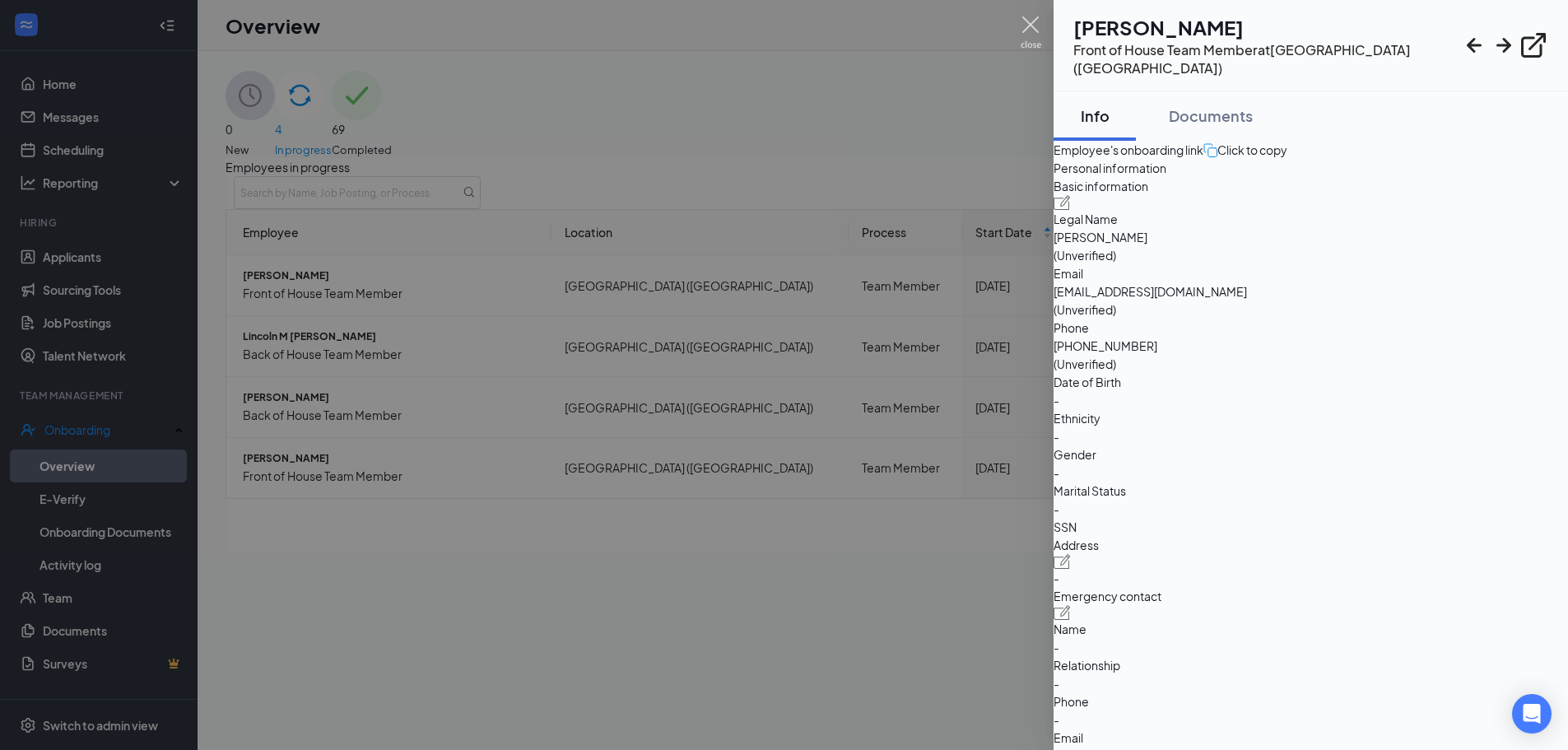
click at [1035, 27] on img at bounding box center [1030, 33] width 21 height 33
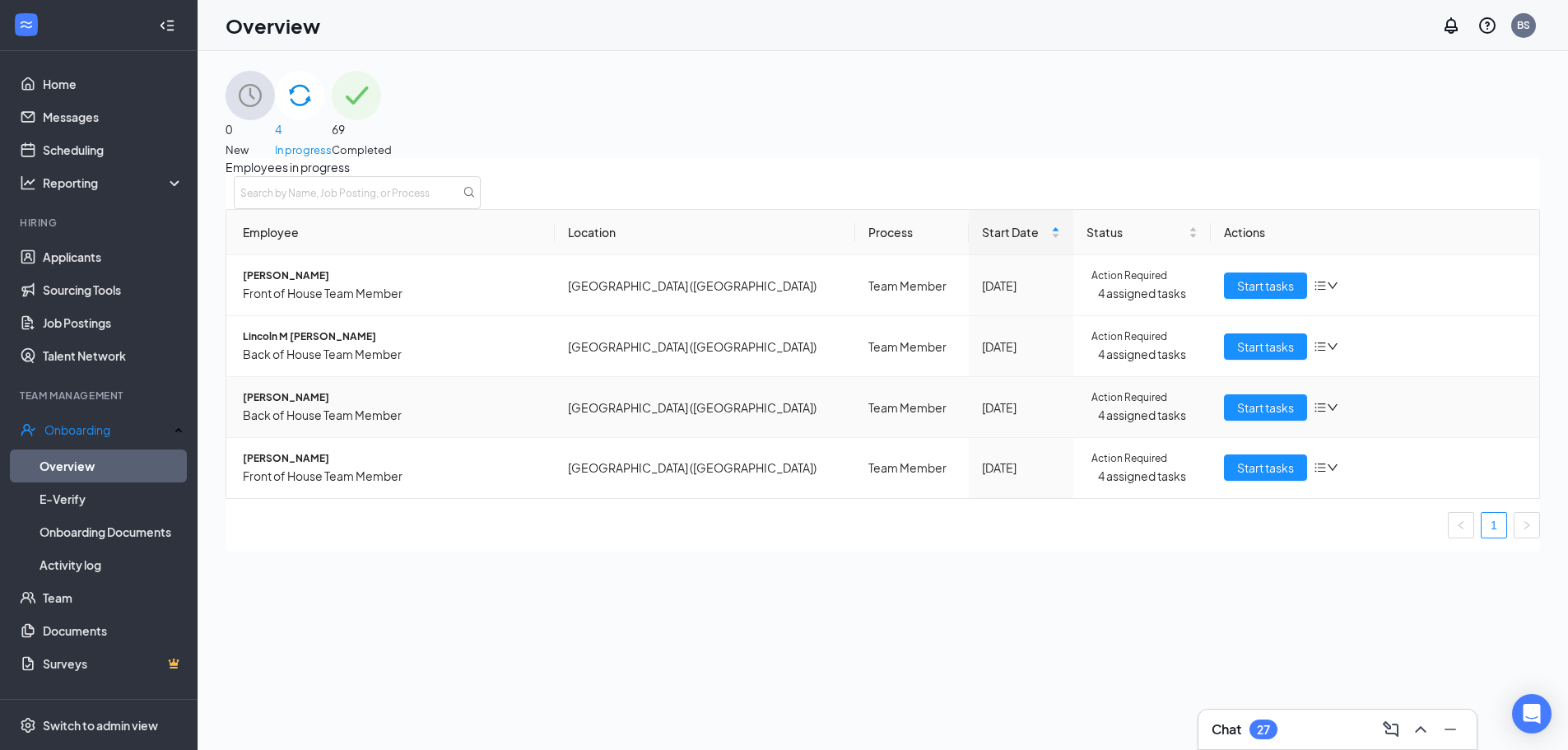
click at [1327, 413] on icon "down" at bounding box center [1332, 407] width 12 height 12
click at [1374, 452] on li "Stop process" at bounding box center [1385, 453] width 160 height 27
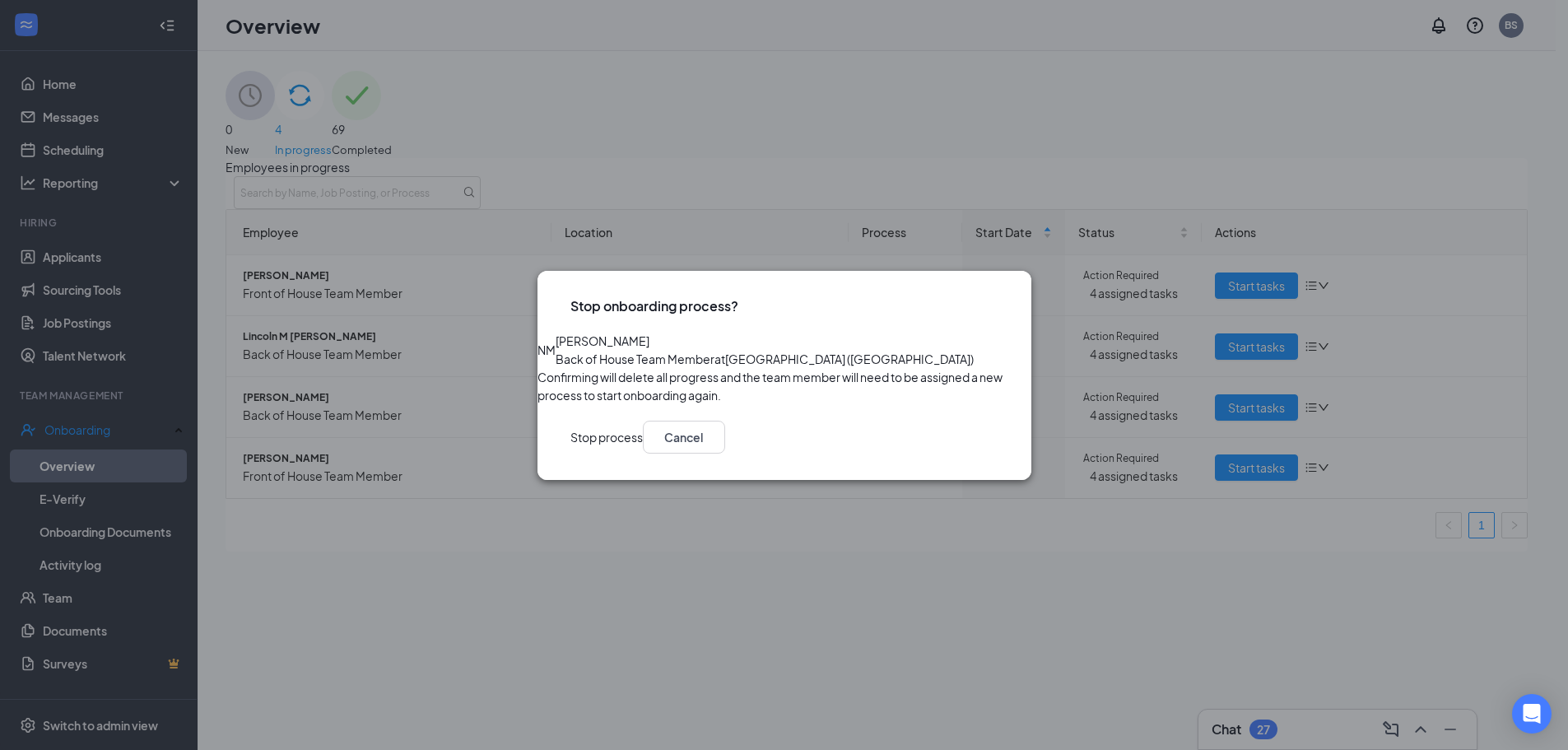
click at [643, 453] on button "Stop process" at bounding box center [606, 437] width 72 height 33
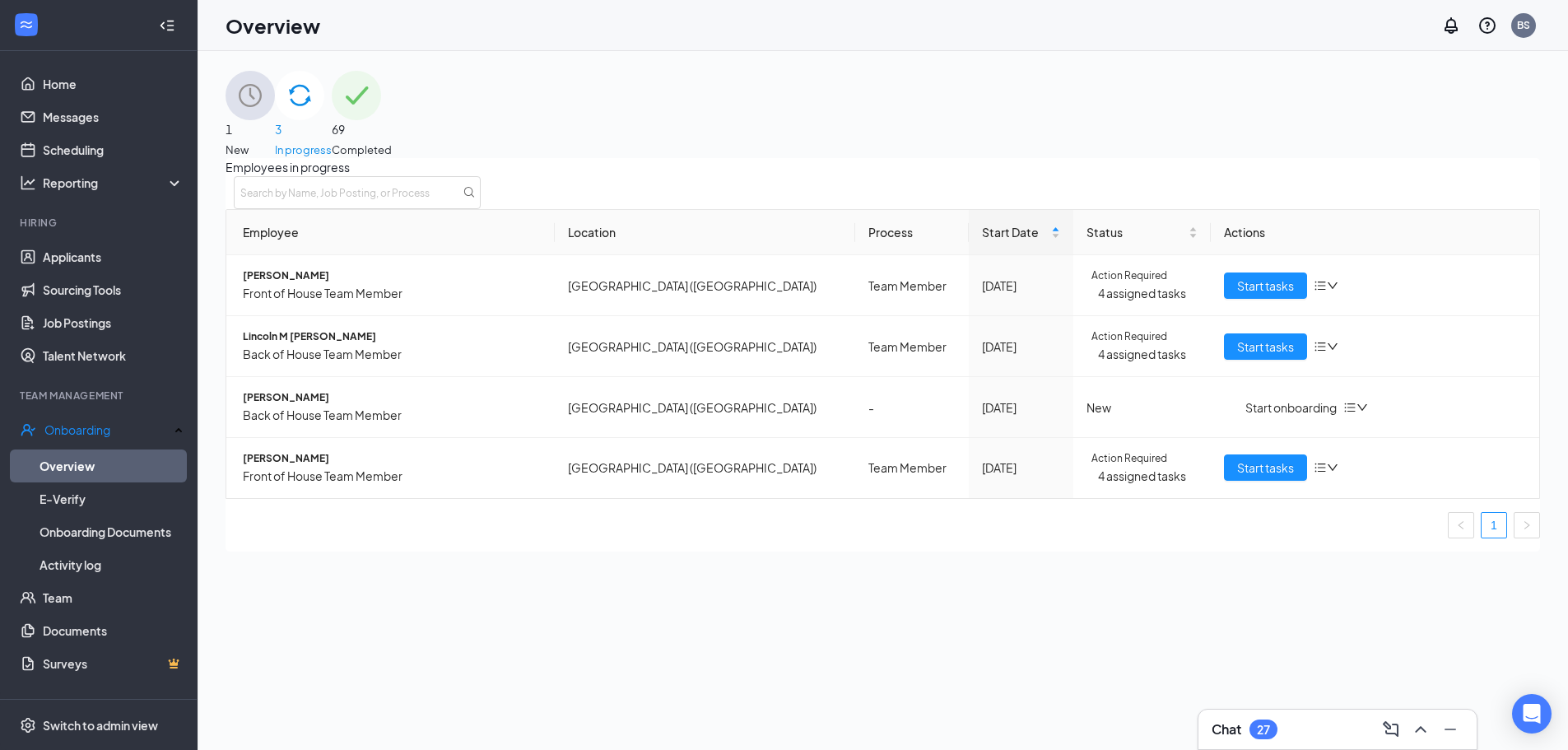
click at [275, 119] on div "1 New" at bounding box center [250, 114] width 49 height 88
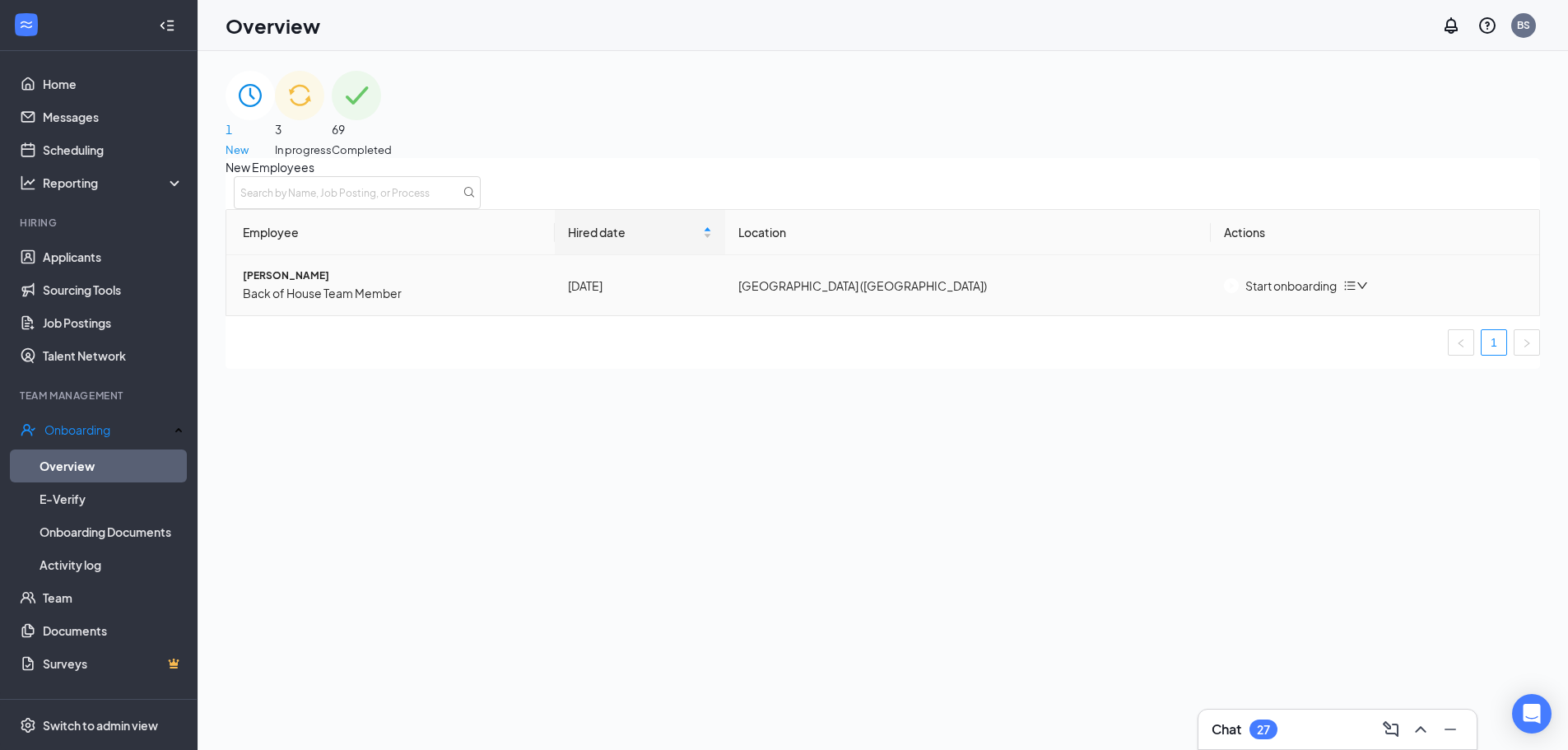
click at [1368, 292] on icon "down" at bounding box center [1362, 286] width 12 height 12
click at [1397, 342] on div "Remove from onboarding" at bounding box center [1445, 333] width 140 height 18
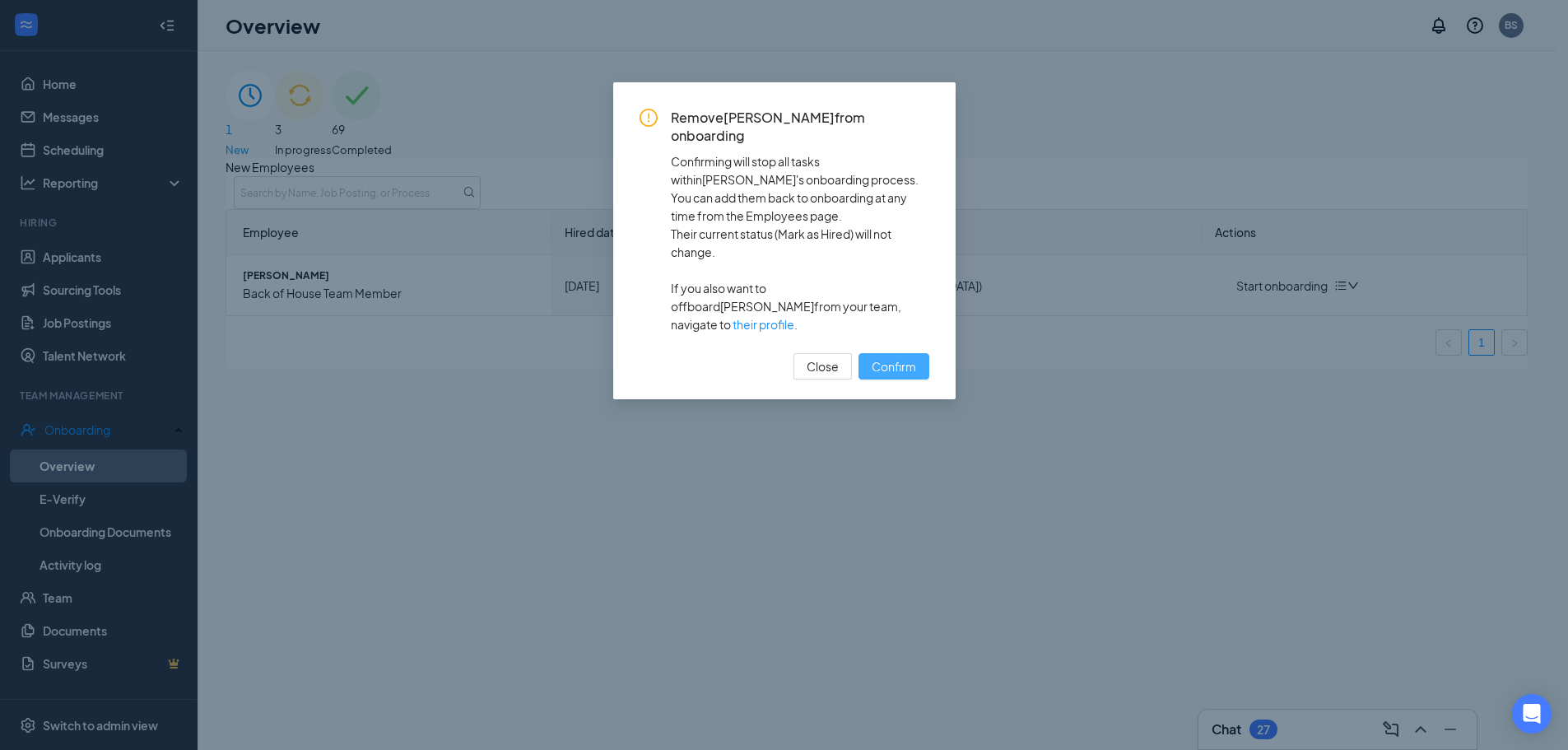
click at [896, 357] on span "Confirm" at bounding box center [893, 366] width 44 height 18
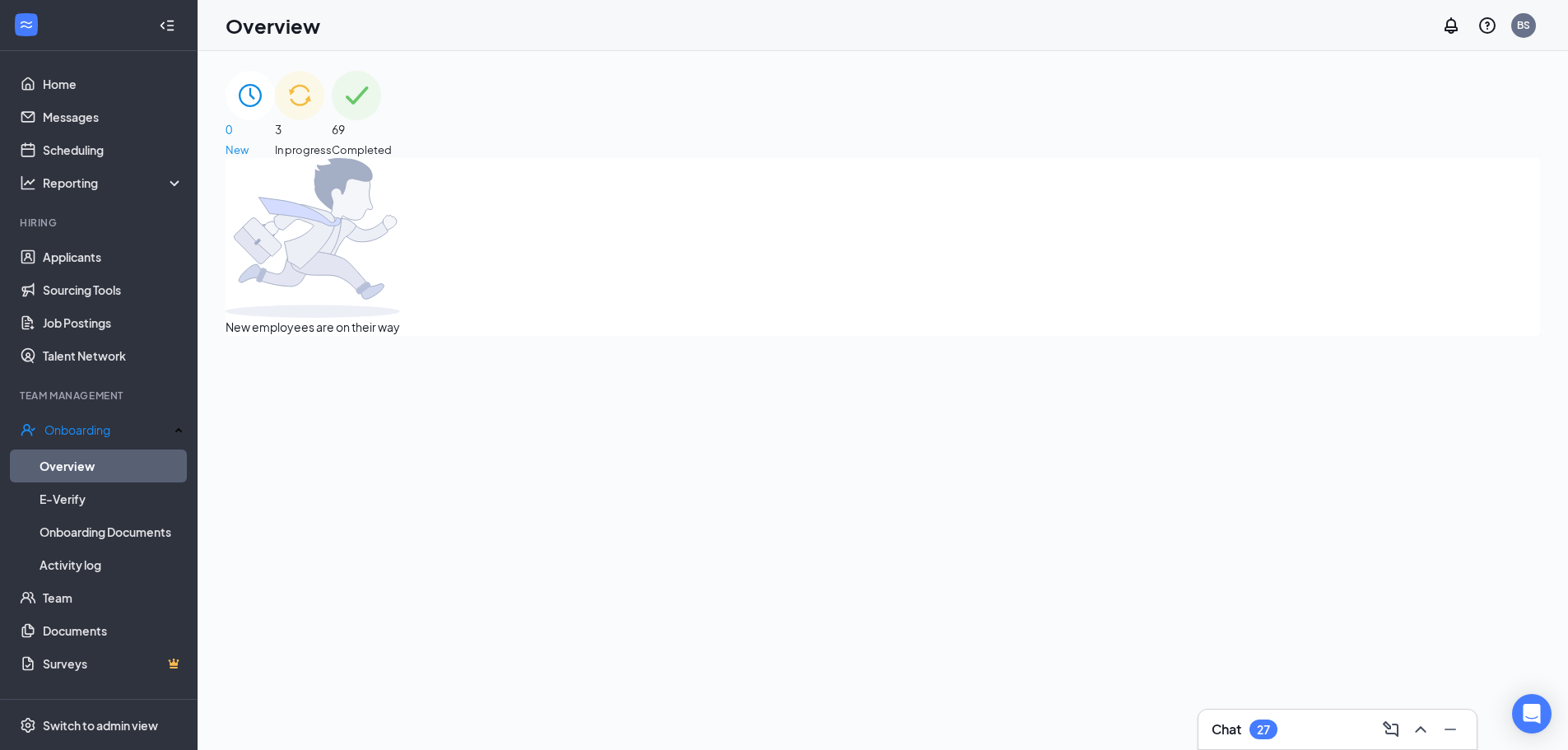
click at [331, 102] on div "3 In progress" at bounding box center [304, 114] width 57 height 88
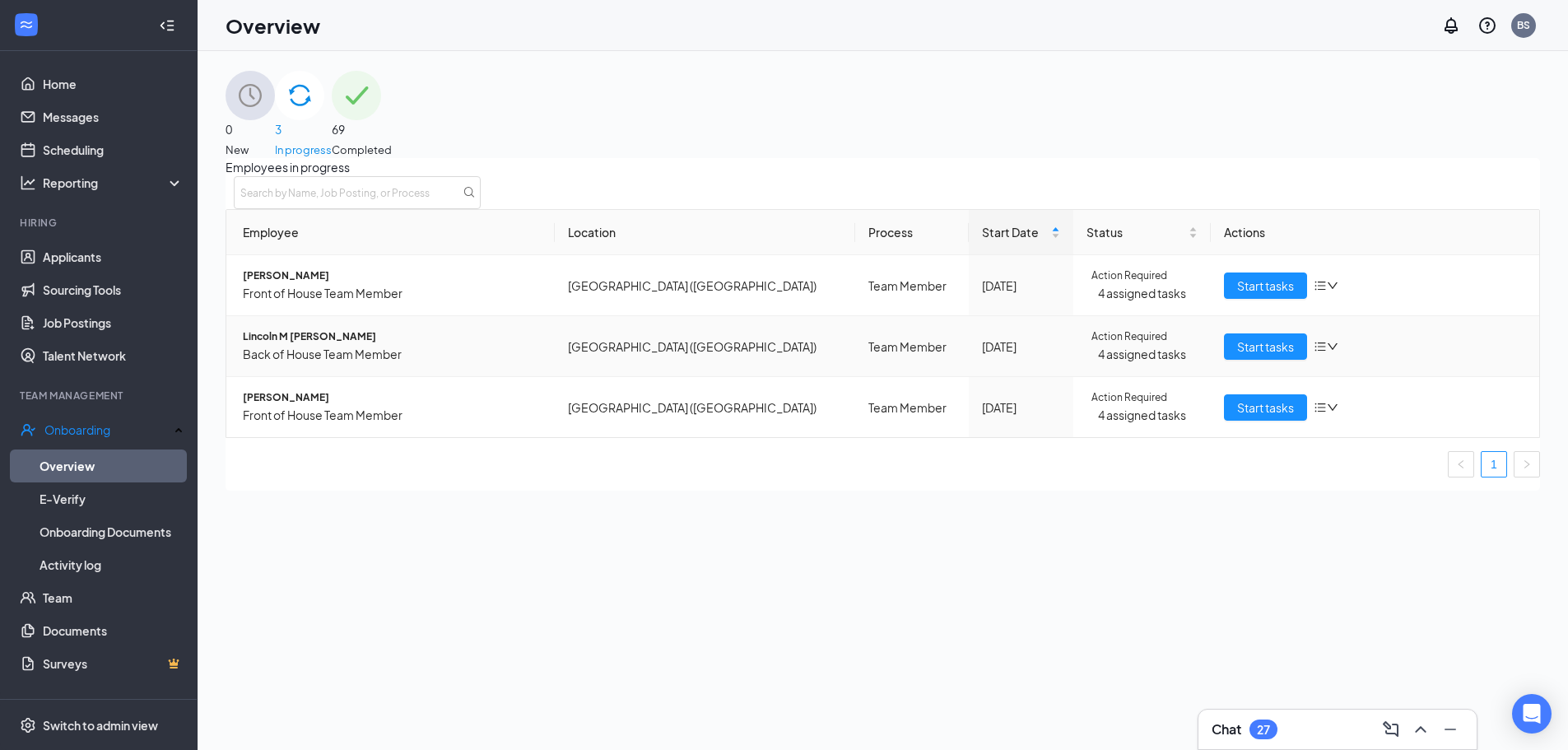
click at [299, 345] on span "Lincoln M Eagan" at bounding box center [391, 337] width 299 height 16
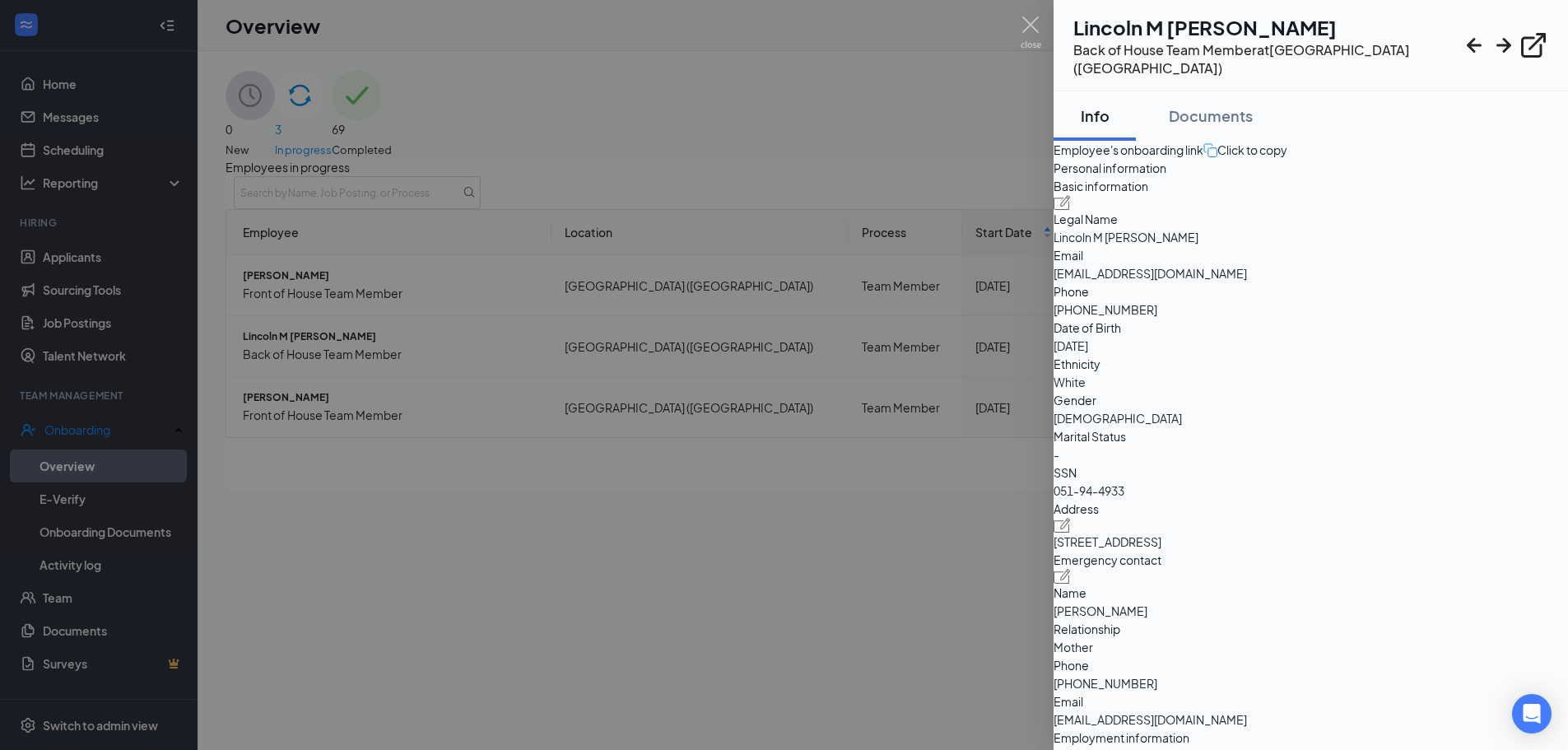
click at [1031, 25] on img at bounding box center [1030, 33] width 21 height 33
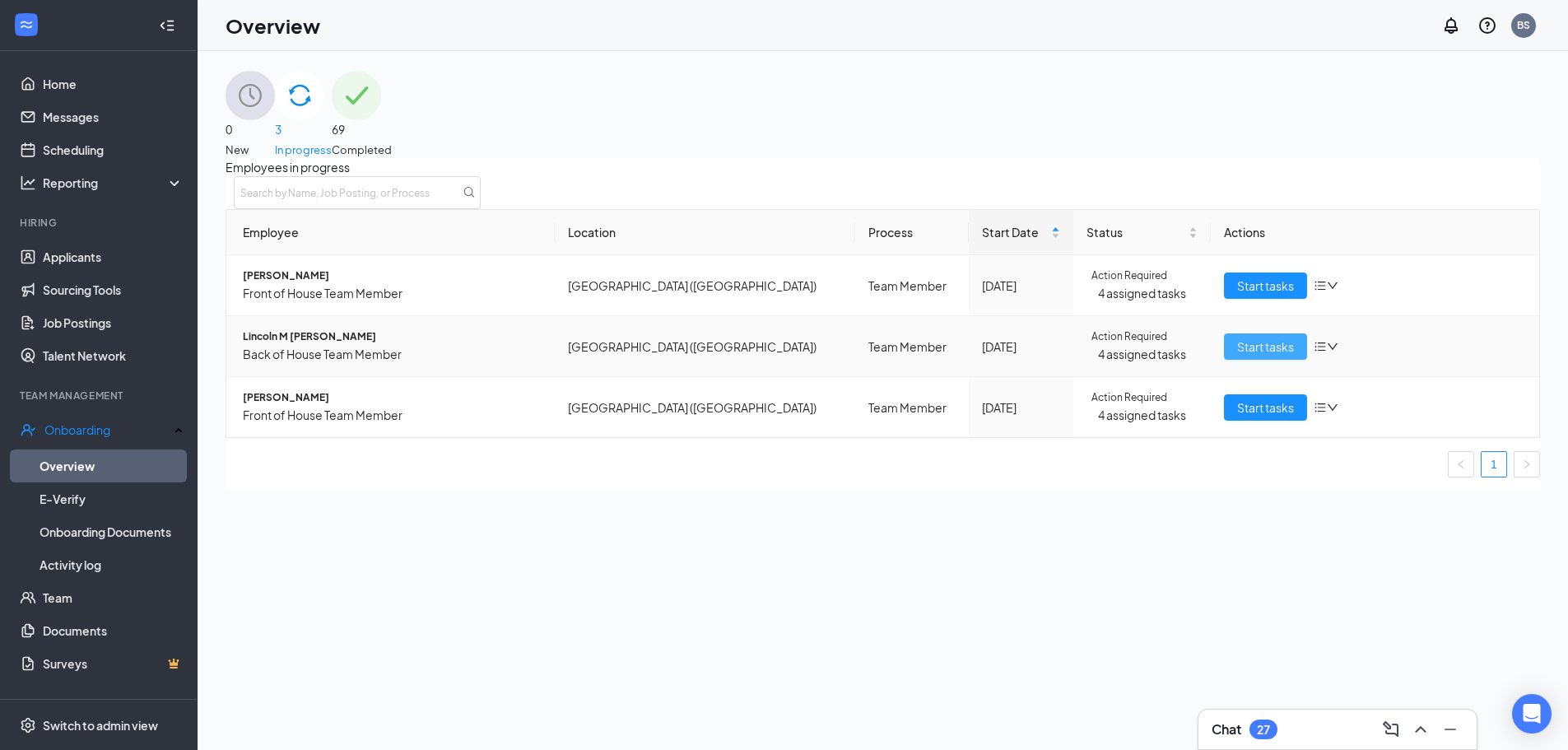
click at [1275, 356] on span "Start tasks" at bounding box center [1265, 346] width 57 height 18
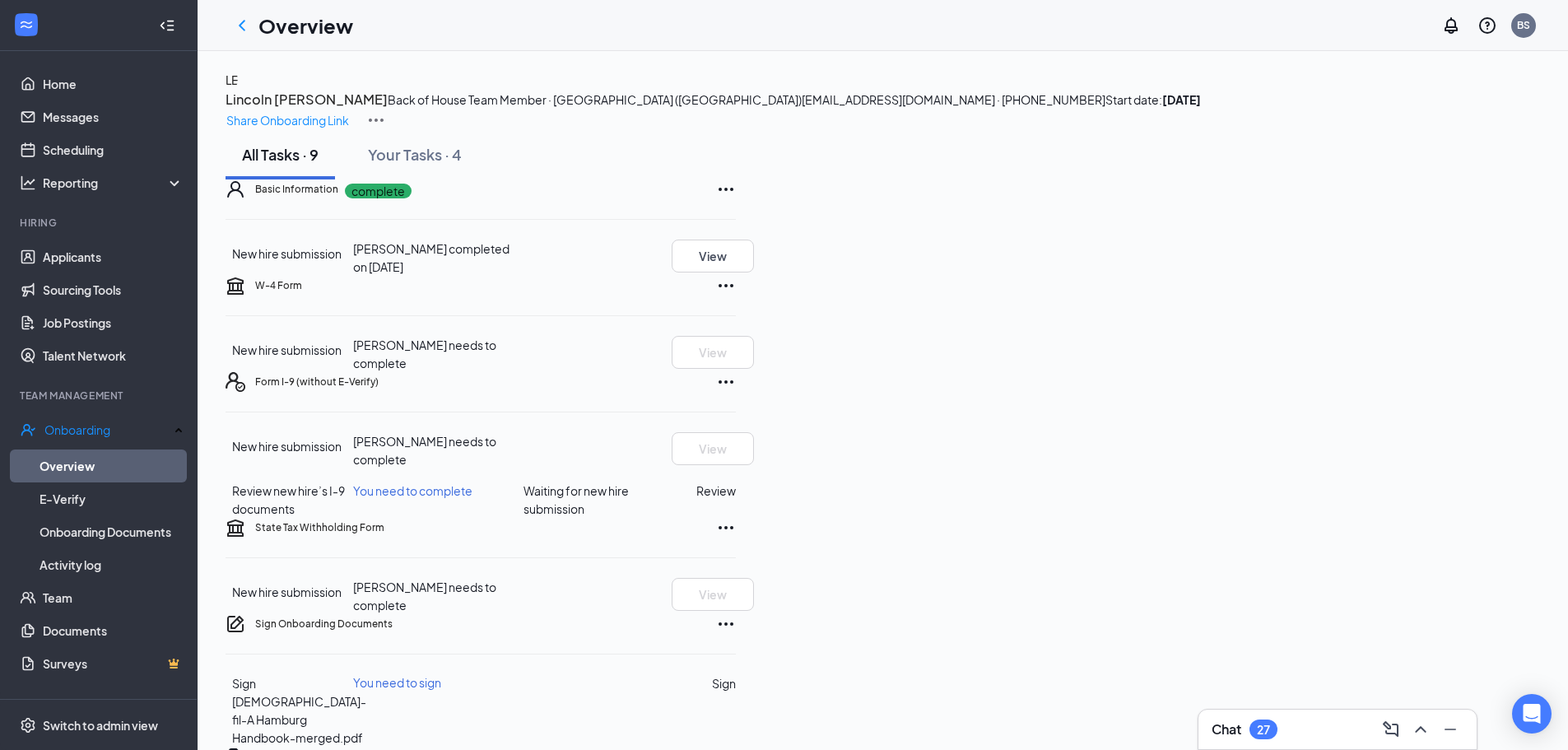
click at [386, 110] on img at bounding box center [376, 120] width 20 height 20
click at [349, 111] on p "Share Onboarding Link" at bounding box center [288, 120] width 122 height 18
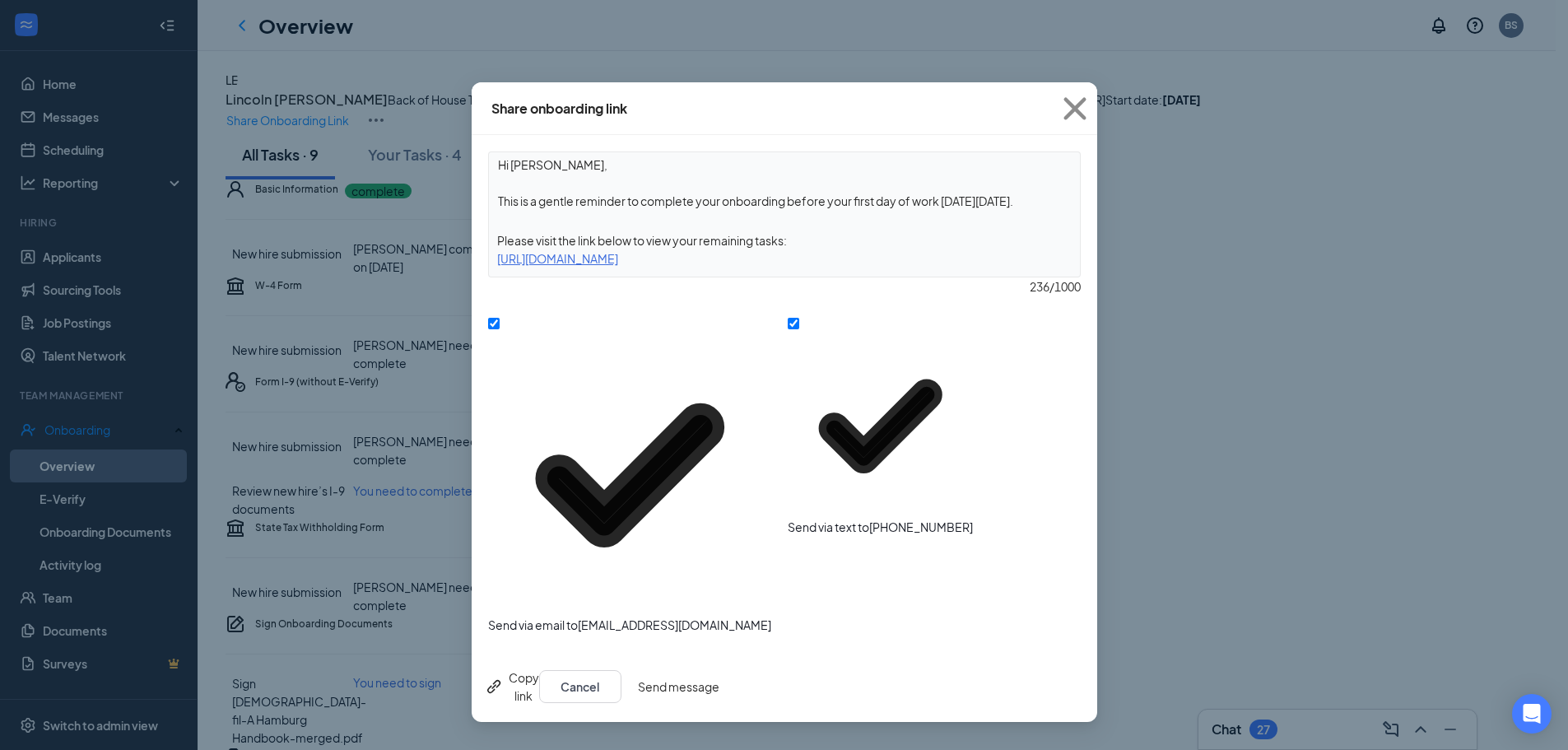
click at [553, 617] on span "Send via email to lincolneagan@gmail.com" at bounding box center [629, 624] width 283 height 15
click at [500, 329] on input "Send via email to lincolneagan@gmail.com" at bounding box center [494, 323] width 12 height 12
checkbox input "false"
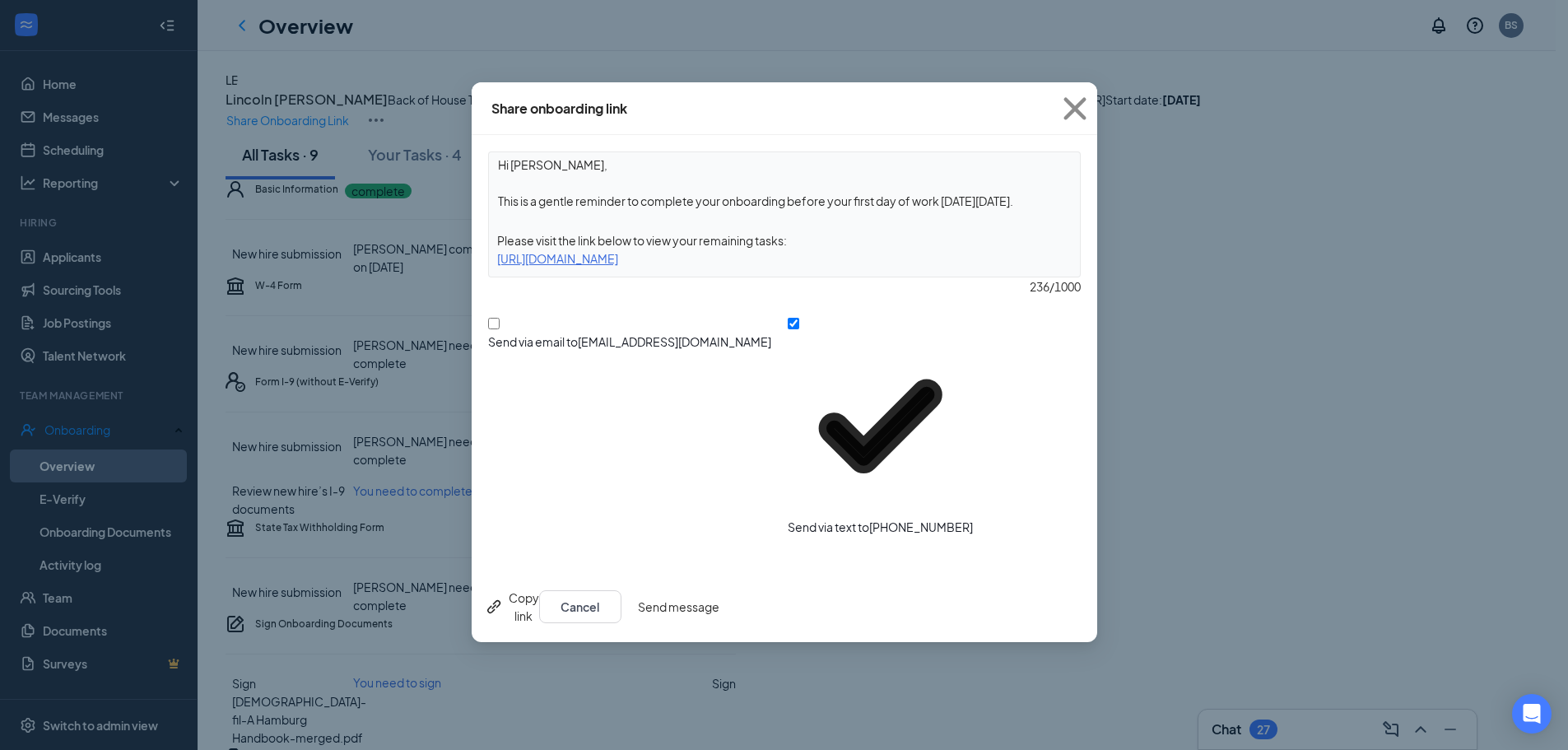
click at [719, 590] on button "Send message" at bounding box center [678, 606] width 82 height 33
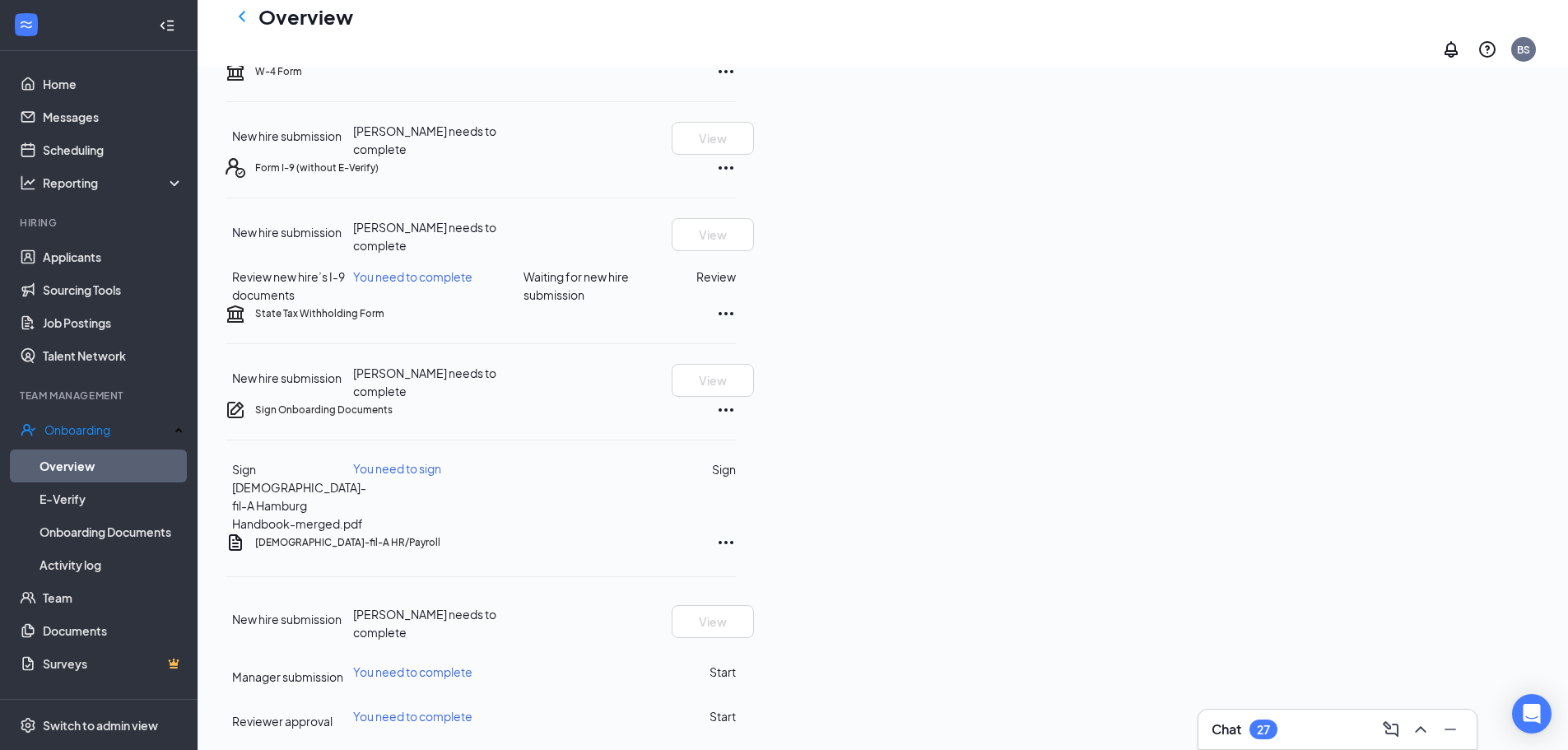
scroll to position [329, 0]
click at [241, 22] on icon "ChevronLeft" at bounding box center [241, 16] width 7 height 11
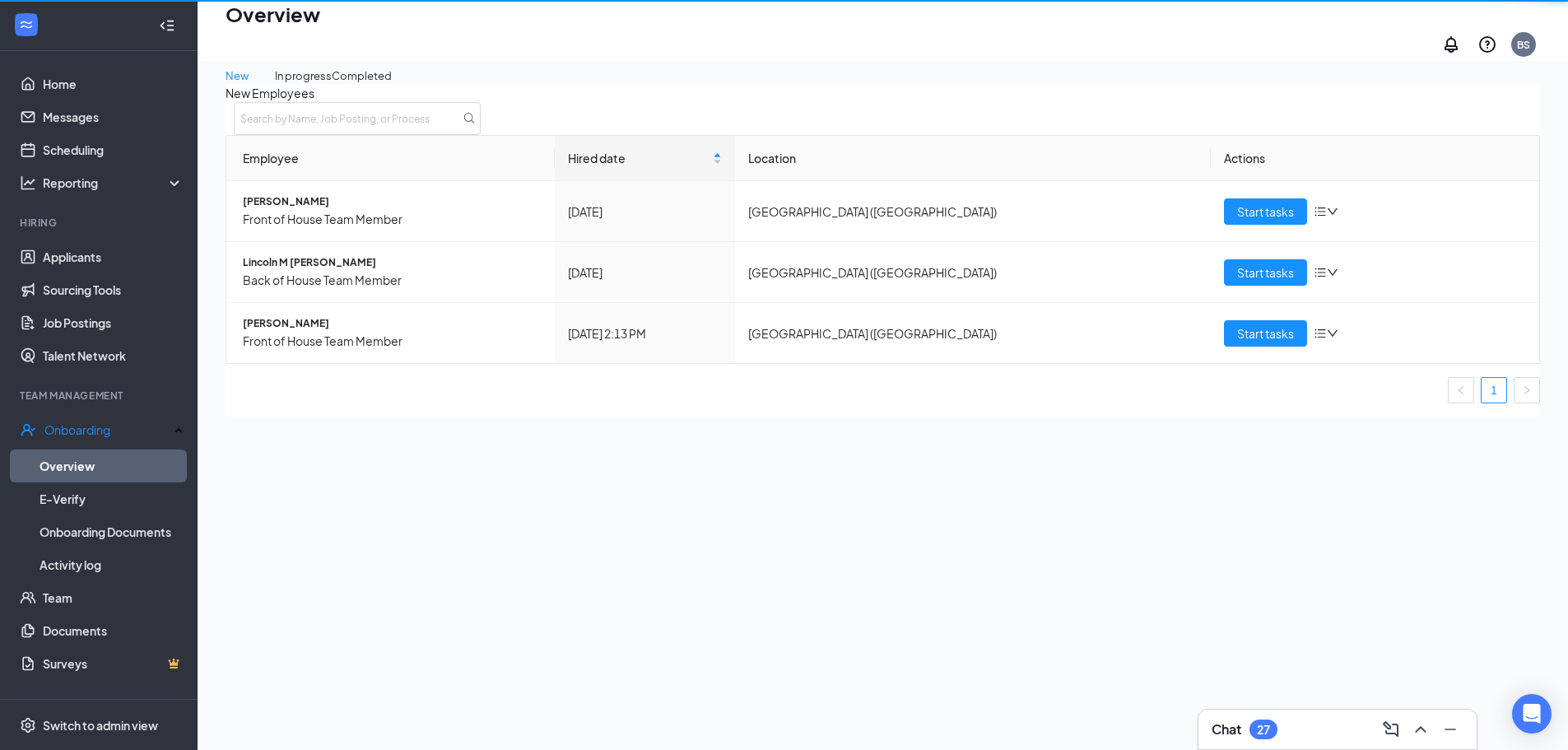
scroll to position [74, 0]
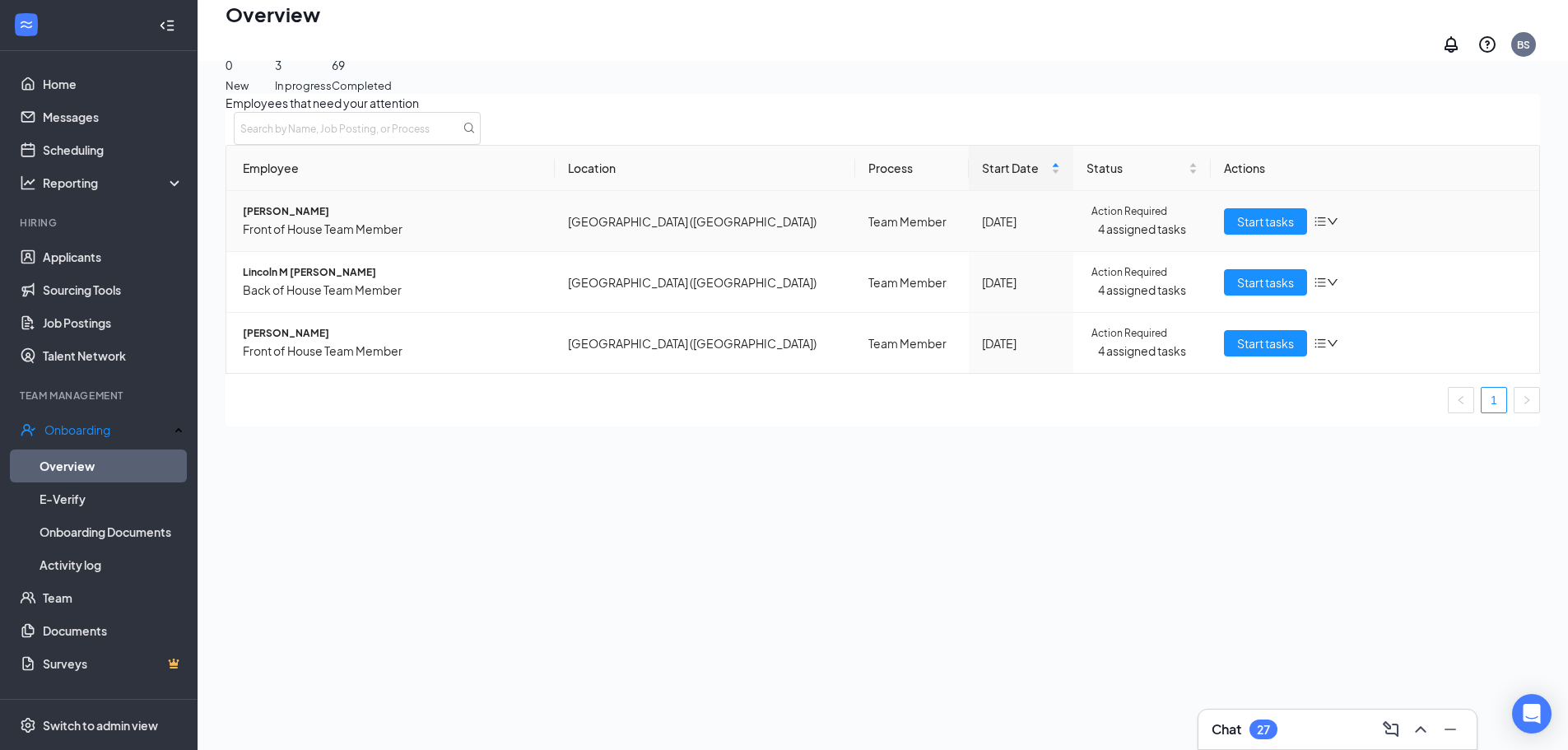
click at [292, 220] on span "Rhonda L Datzler" at bounding box center [391, 212] width 299 height 16
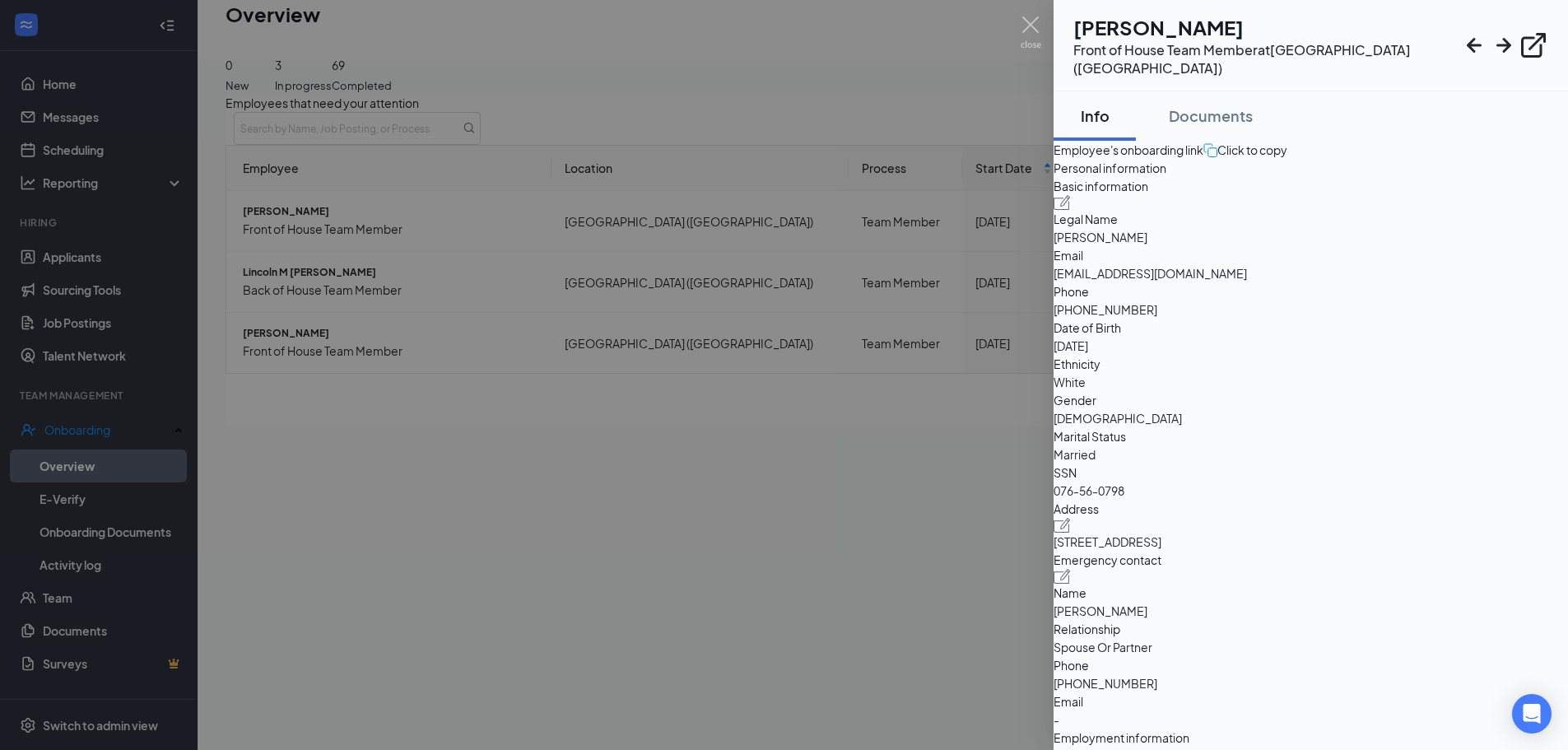
click at [958, 212] on div at bounding box center [784, 375] width 1568 height 750
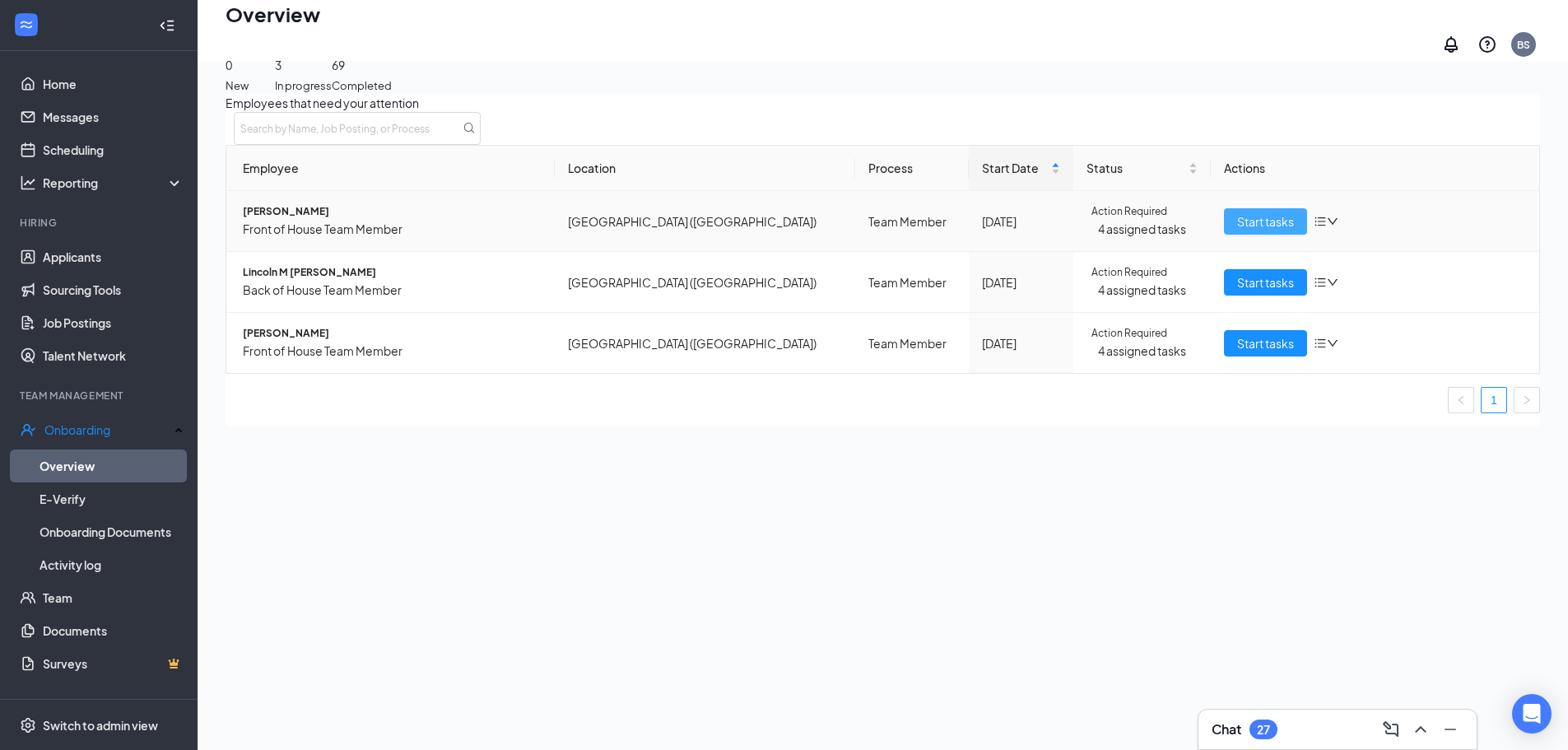
click at [1237, 225] on span "Start tasks" at bounding box center [1265, 221] width 57 height 18
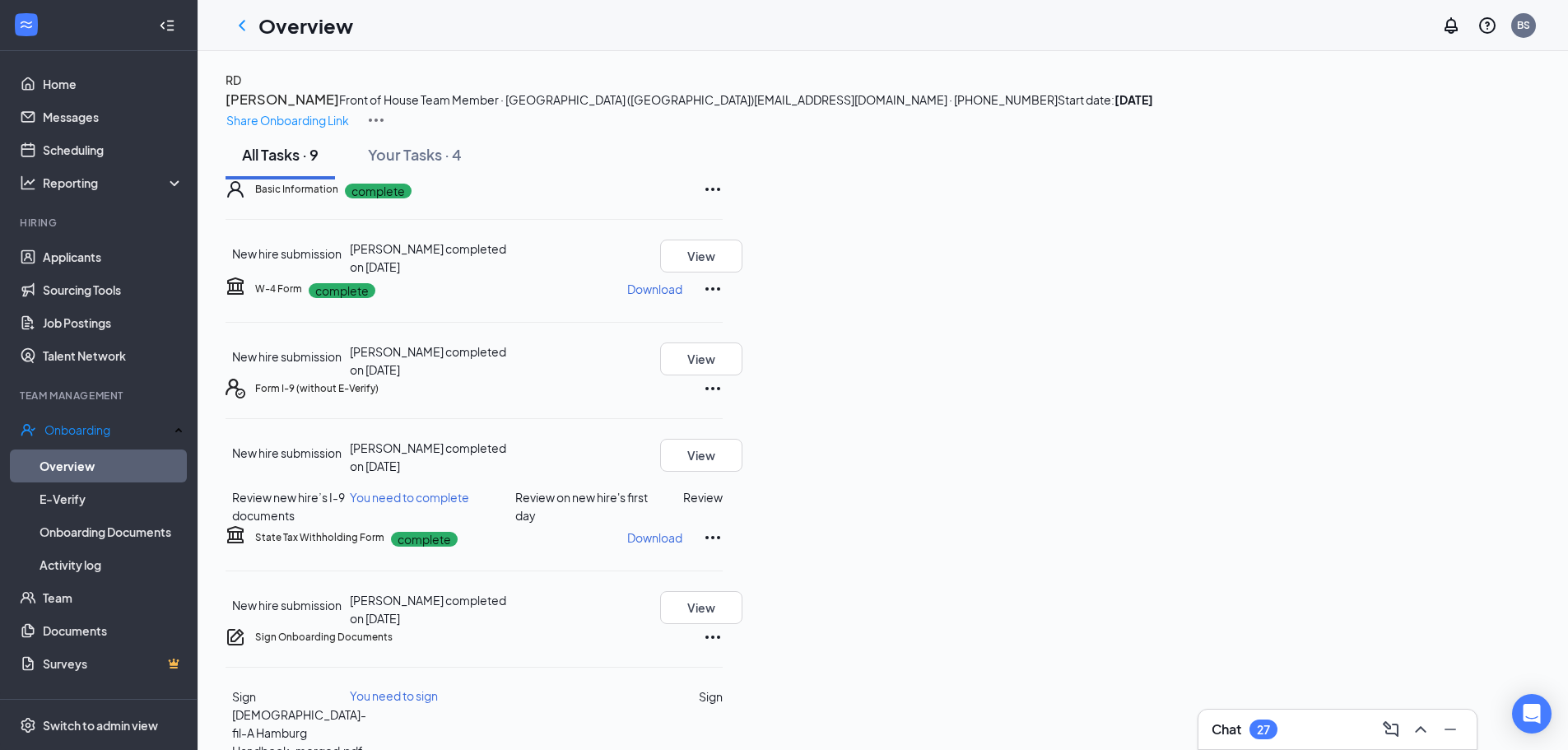
click at [1475, 94] on div "RD Rhonda Datzler Front of House Team Member · Hamburg (NY) rdatzler375@gmail.c…" at bounding box center [882, 101] width 1314 height 59
click at [349, 111] on p "Share Onboarding Link" at bounding box center [288, 120] width 122 height 18
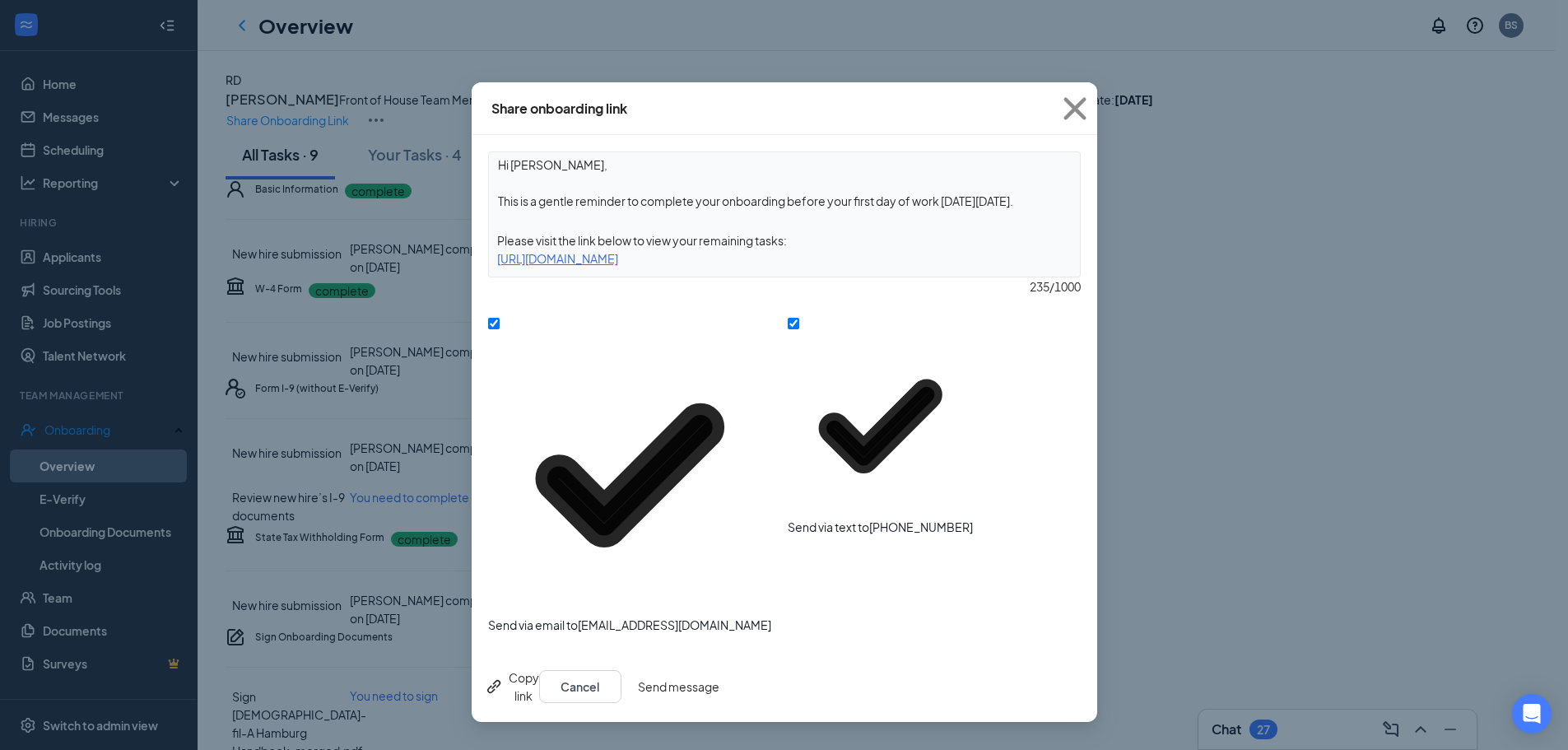
click at [538, 616] on div "Send via email to rdatzler375@gmail.com" at bounding box center [629, 624] width 283 height 17
click at [500, 318] on input "Send via email to rdatzler375@gmail.com" at bounding box center [494, 323] width 12 height 12
checkbox input "false"
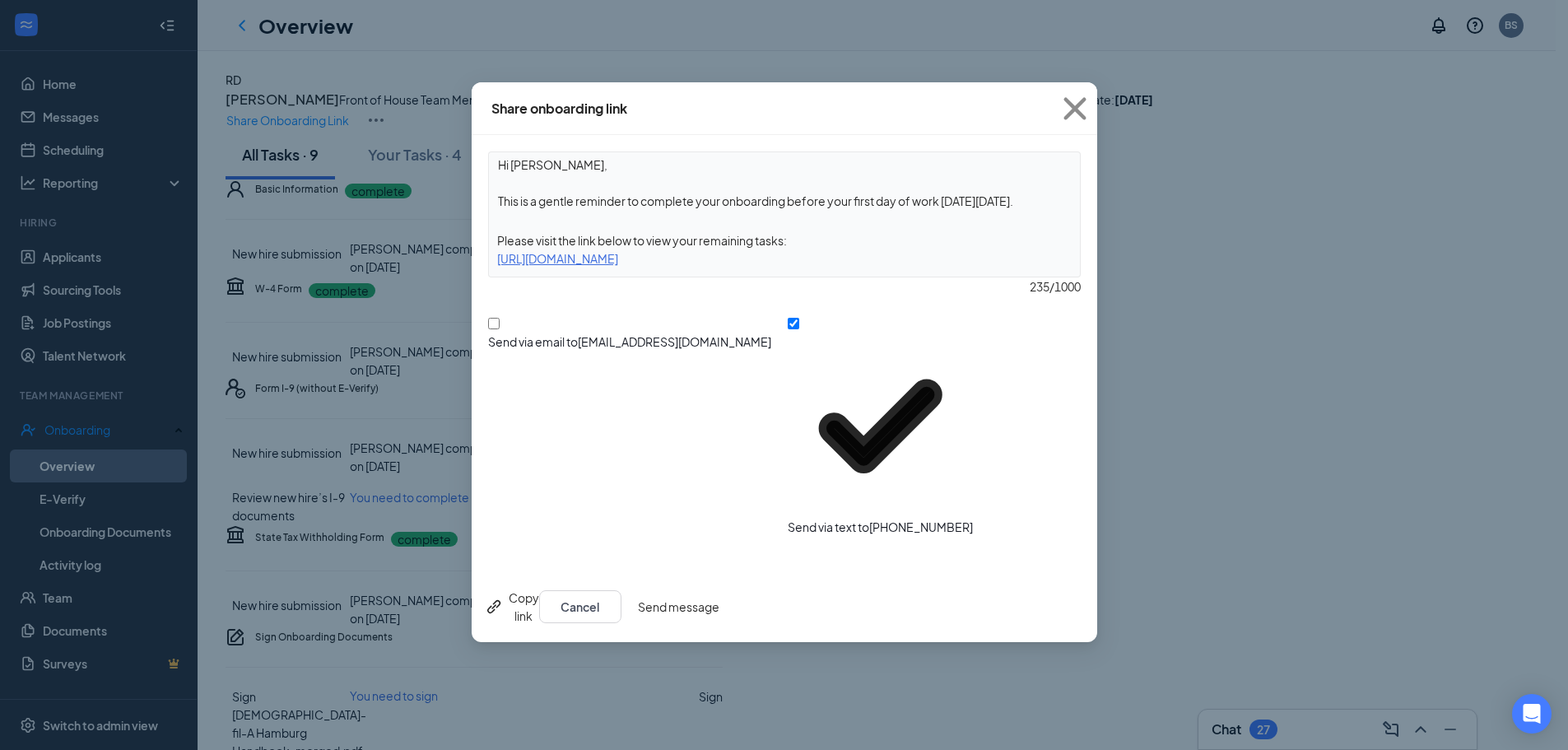
click at [719, 590] on button "Send message" at bounding box center [678, 606] width 82 height 33
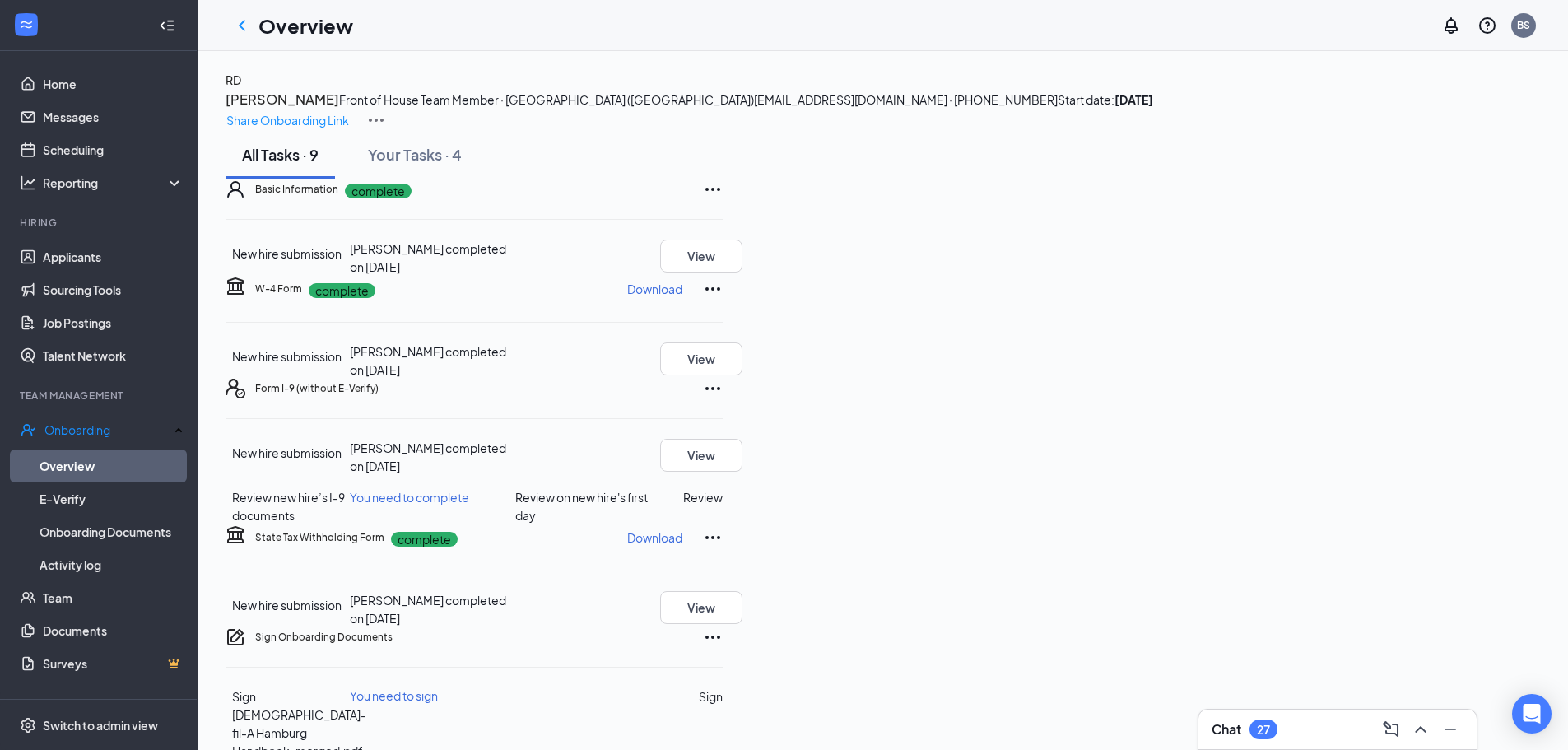
click at [313, 23] on h1 "Overview" at bounding box center [306, 26] width 95 height 28
click at [243, 30] on icon "ChevronLeft" at bounding box center [241, 25] width 7 height 11
